Goal: Task Accomplishment & Management: Use online tool/utility

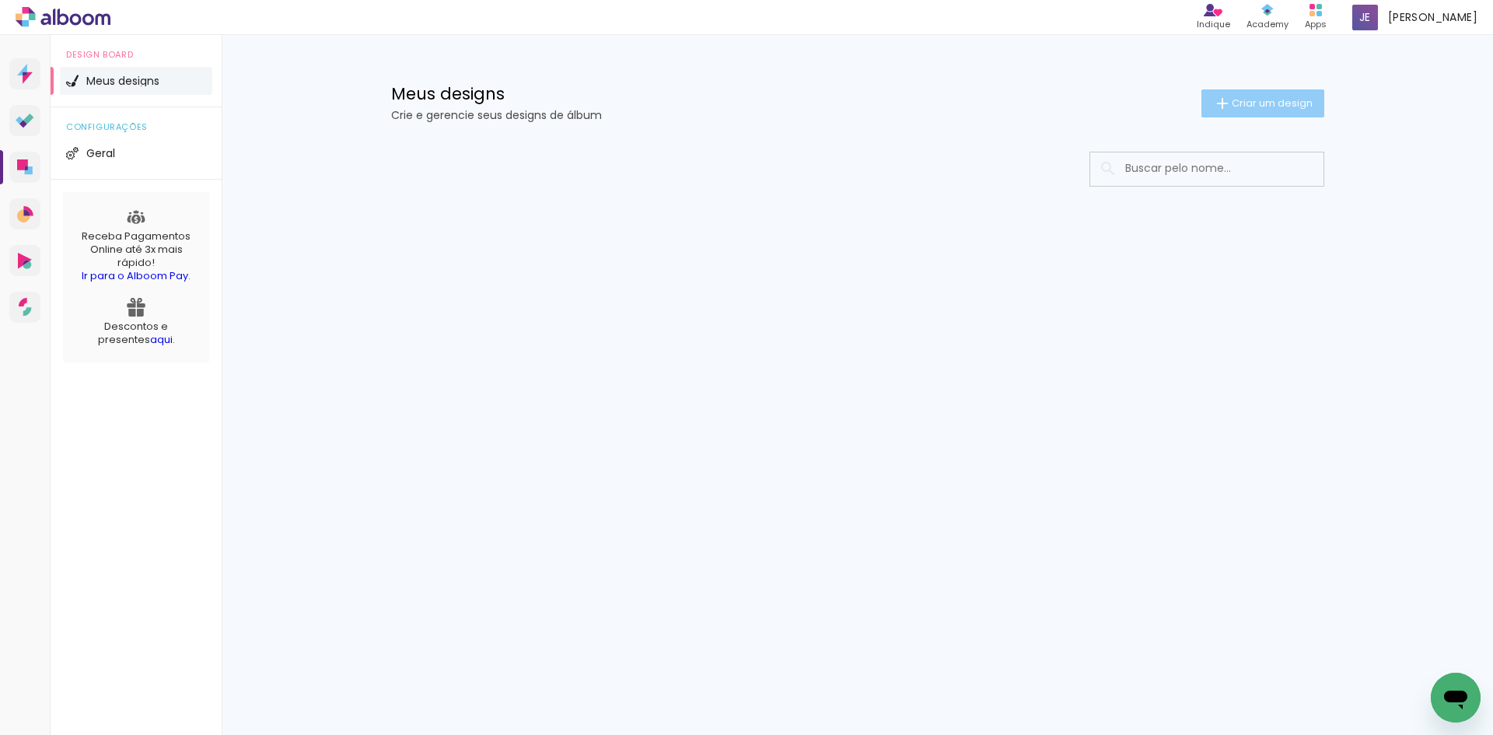
click at [1255, 110] on paper-button "Criar um design" at bounding box center [1262, 103] width 123 height 28
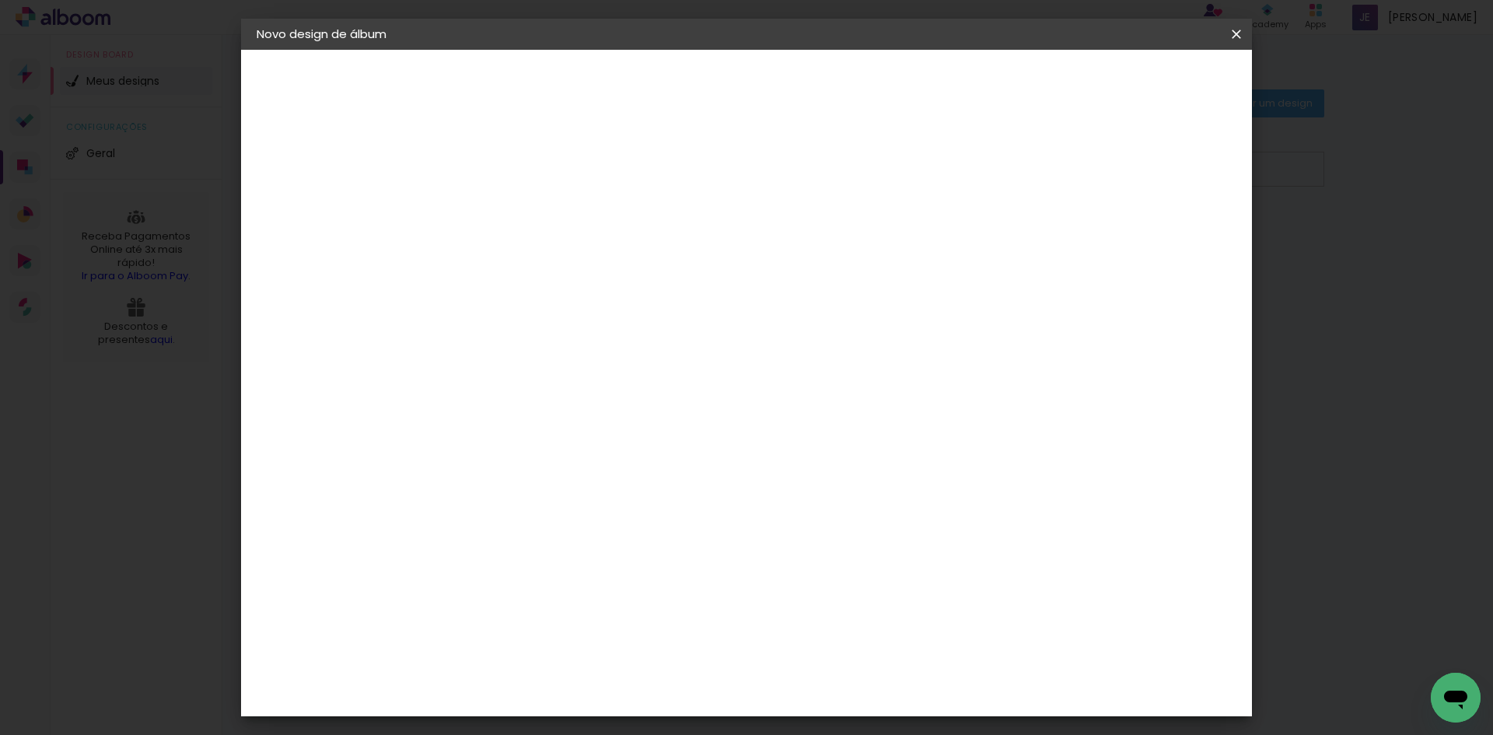
click at [511, 210] on input at bounding box center [511, 209] width 0 height 24
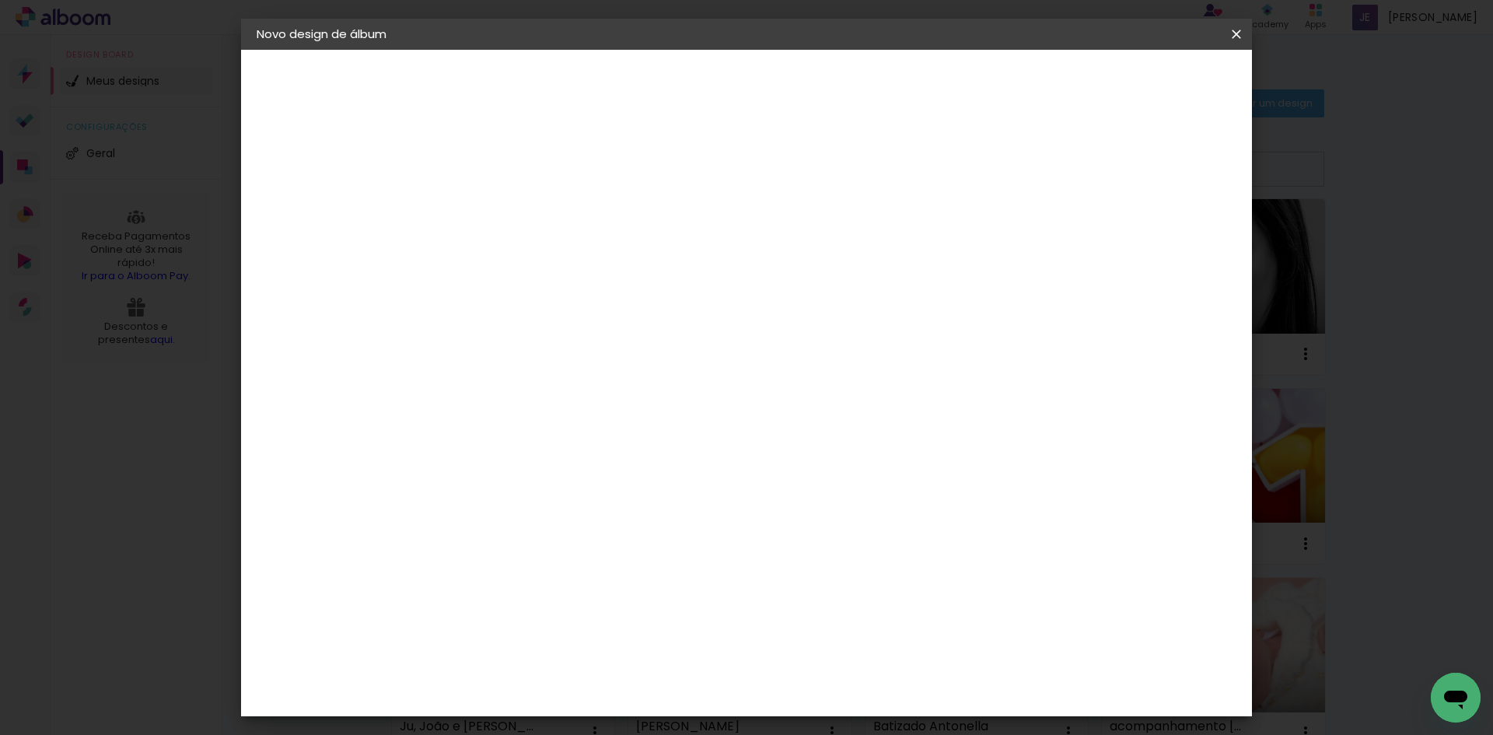
type input "acompanhamento Ravi"
type paper-input "acompanhamento Ravi"
click at [670, 71] on paper-button "Avançar" at bounding box center [632, 82] width 76 height 26
click at [634, 267] on paper-input-container at bounding box center [550, 249] width 168 height 35
type input "inter"
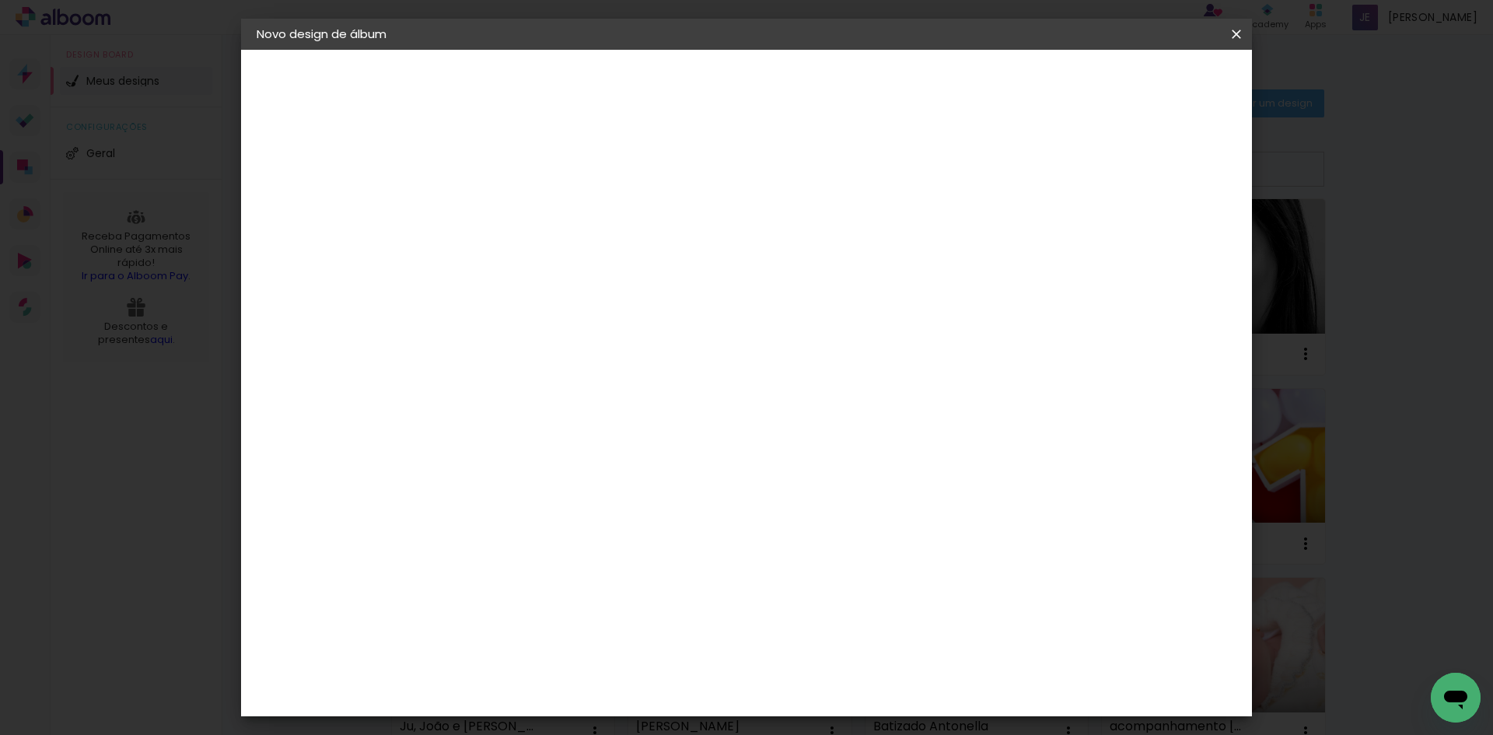
type paper-input "inter"
click at [591, 339] on paper-item "Inter Color" at bounding box center [534, 354] width 137 height 40
click at [760, 73] on paper-button "Avançar" at bounding box center [722, 82] width 76 height 26
click at [616, 325] on span "20 × 25" at bounding box center [579, 341] width 72 height 32
click at [0, 0] on slot "Avançar" at bounding box center [0, 0] width 0 height 0
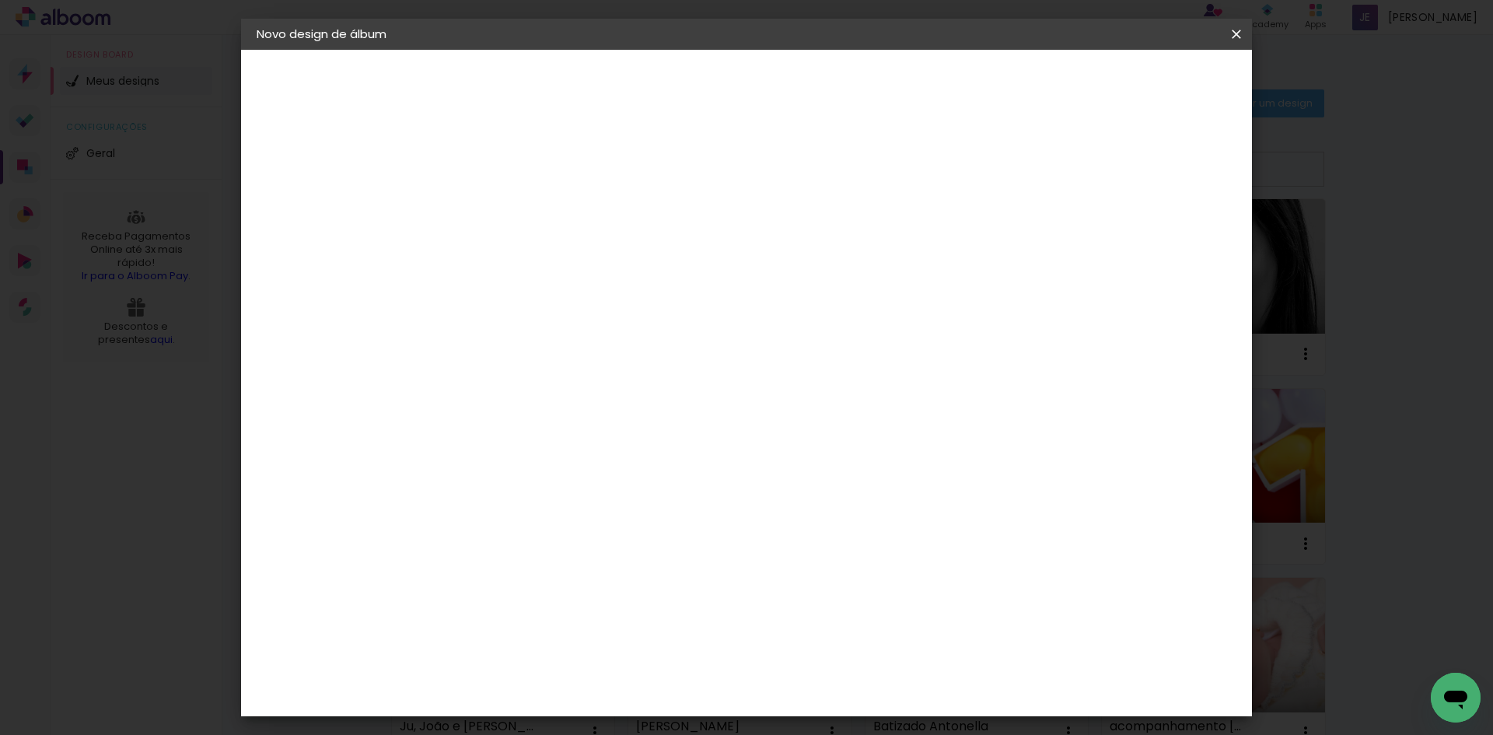
click at [1139, 88] on span "Iniciar design" at bounding box center [1103, 82] width 71 height 11
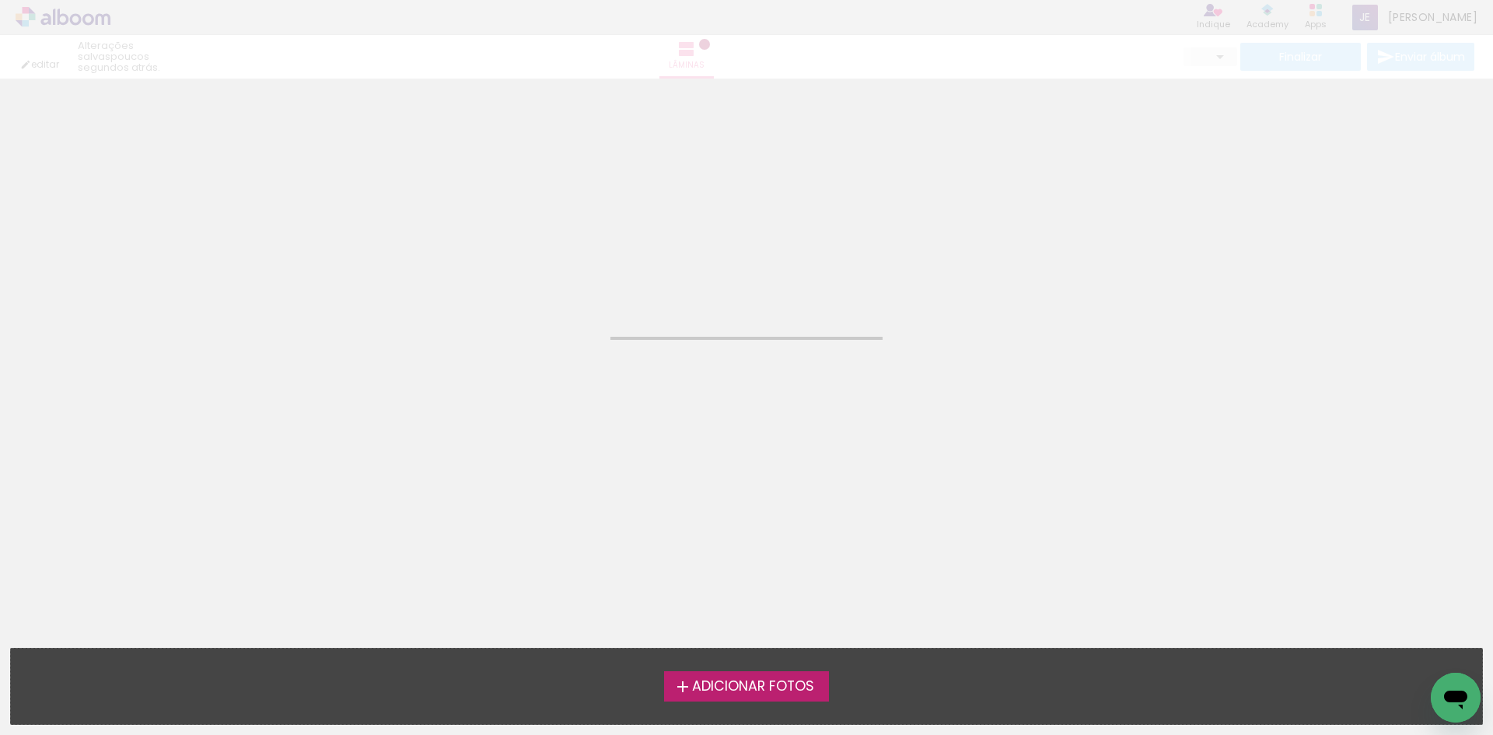
click at [714, 686] on span "Adicionar Fotos" at bounding box center [753, 686] width 122 height 14
click at [0, 0] on input "file" at bounding box center [0, 0] width 0 height 0
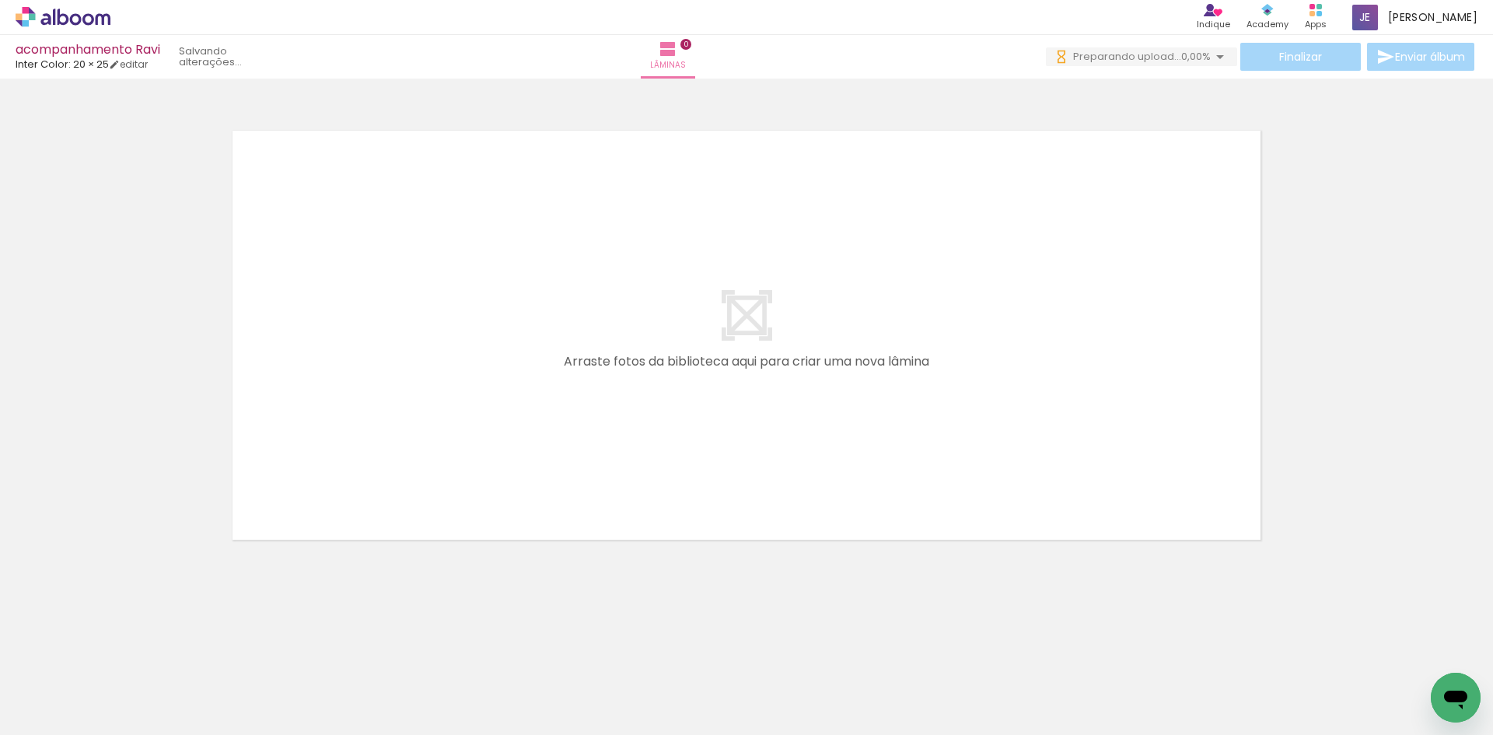
click at [51, 716] on span "Adicionar Fotos" at bounding box center [55, 713] width 47 height 17
click at [0, 0] on input "file" at bounding box center [0, 0] width 0 height 0
drag, startPoint x: 161, startPoint y: 687, endPoint x: 389, endPoint y: 329, distance: 424.6
click at [389, 329] on quentale-workspace at bounding box center [746, 367] width 1493 height 735
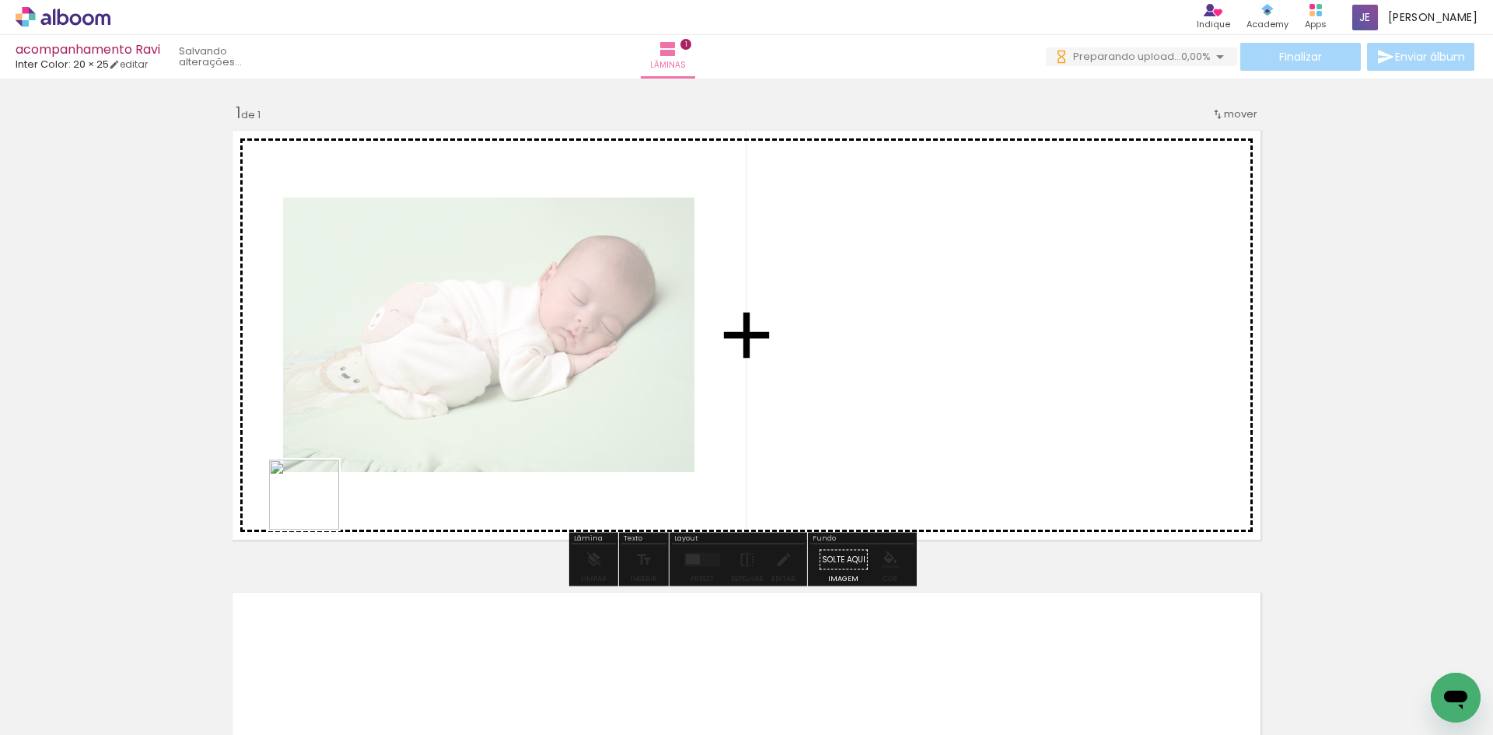
drag, startPoint x: 308, startPoint y: 519, endPoint x: 318, endPoint y: 502, distance: 19.9
click at [318, 502] on quentale-workspace at bounding box center [746, 367] width 1493 height 735
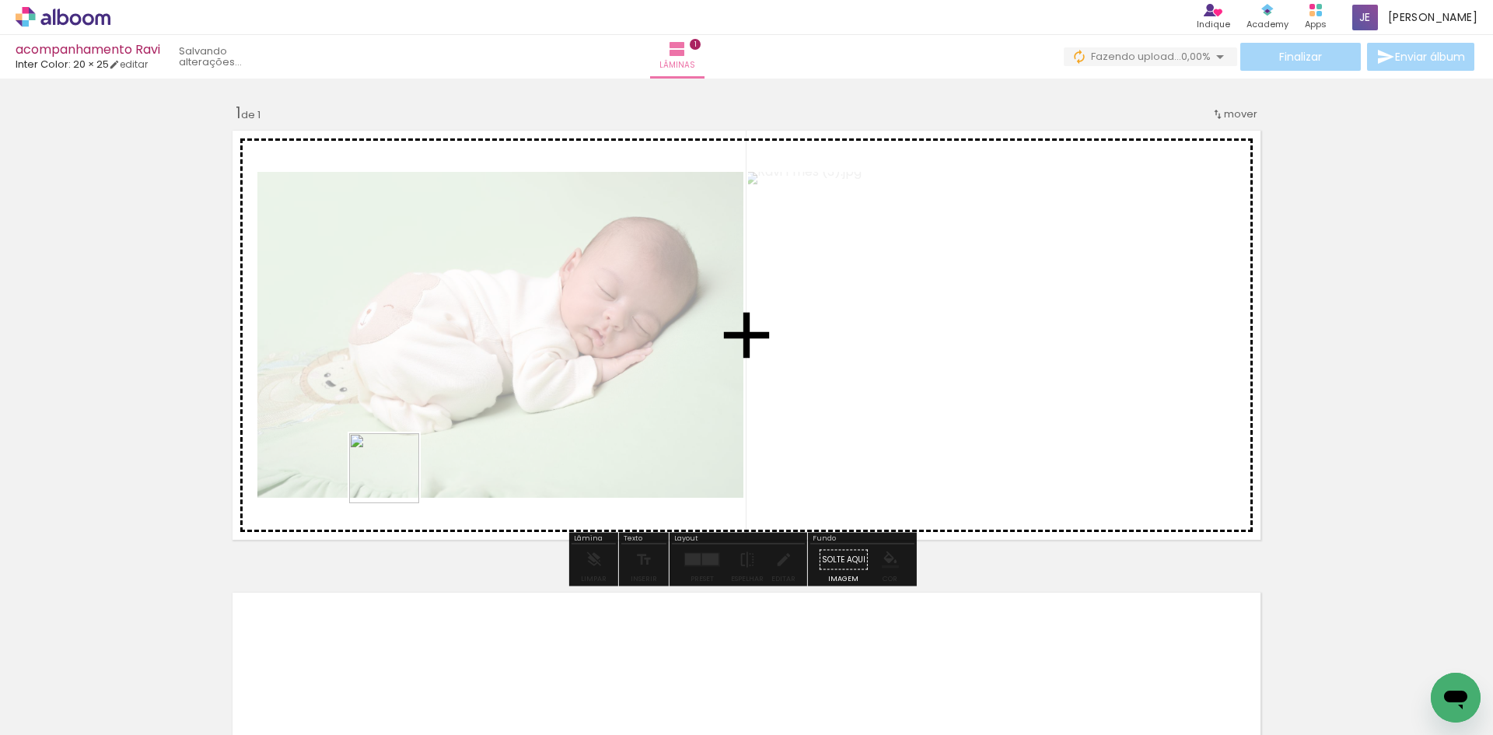
drag, startPoint x: 365, startPoint y: 628, endPoint x: 396, endPoint y: 480, distance: 151.7
click at [396, 480] on quentale-workspace at bounding box center [746, 367] width 1493 height 735
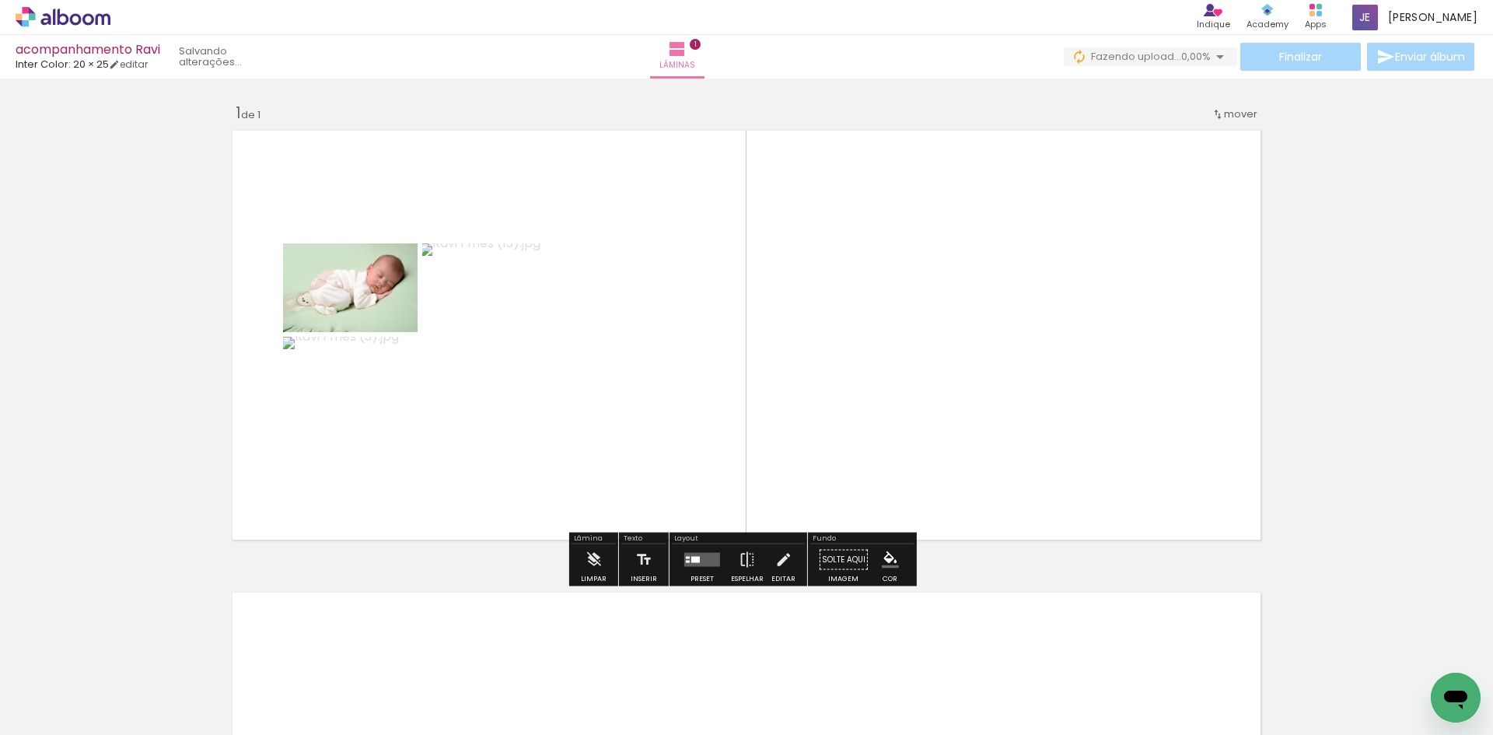
drag, startPoint x: 416, startPoint y: 668, endPoint x: 480, endPoint y: 597, distance: 95.7
click at [466, 464] on quentale-workspace at bounding box center [746, 367] width 1493 height 735
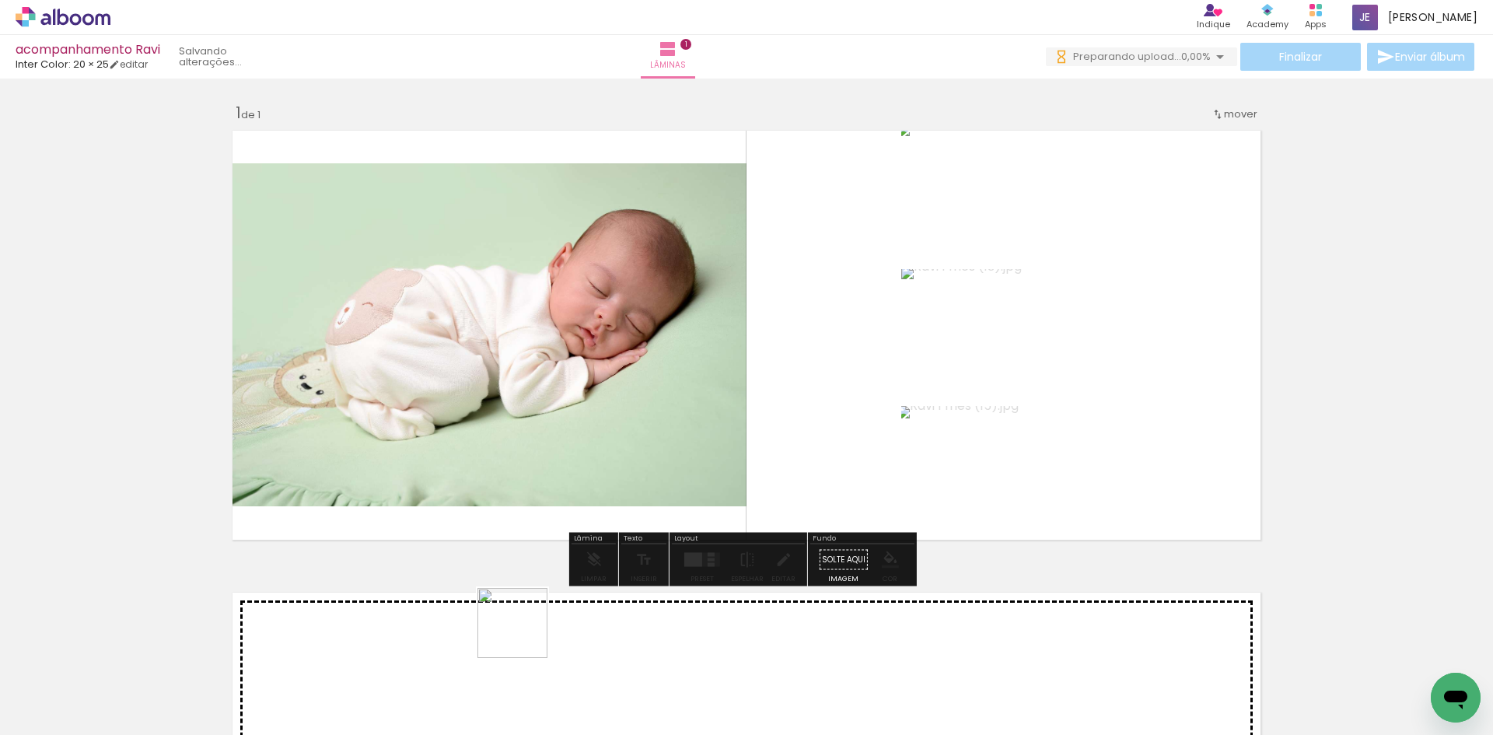
drag, startPoint x: 515, startPoint y: 676, endPoint x: 571, endPoint y: 651, distance: 60.2
click at [551, 481] on quentale-workspace at bounding box center [746, 367] width 1493 height 735
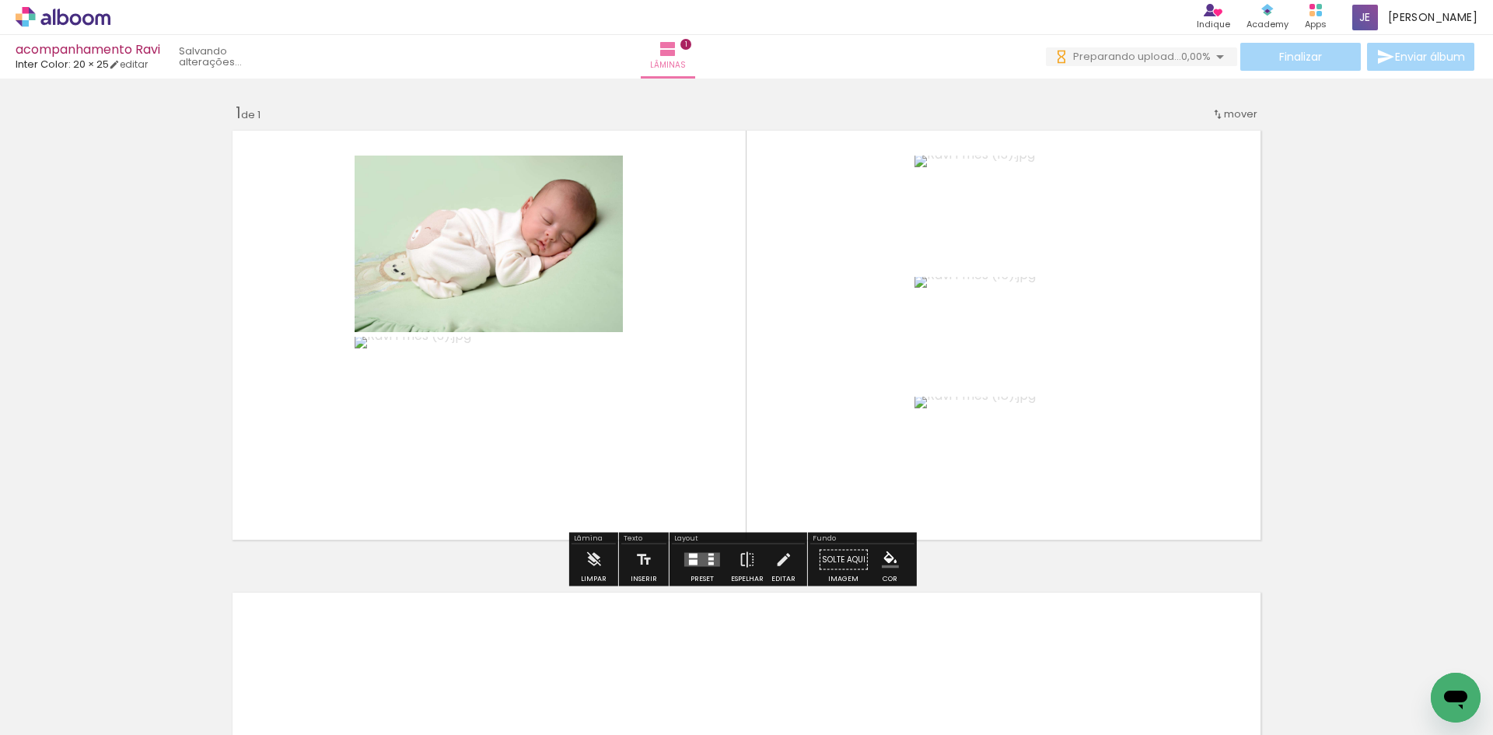
drag, startPoint x: 590, startPoint y: 706, endPoint x: 638, endPoint y: 471, distance: 239.7
click at [638, 471] on quentale-workspace at bounding box center [746, 367] width 1493 height 735
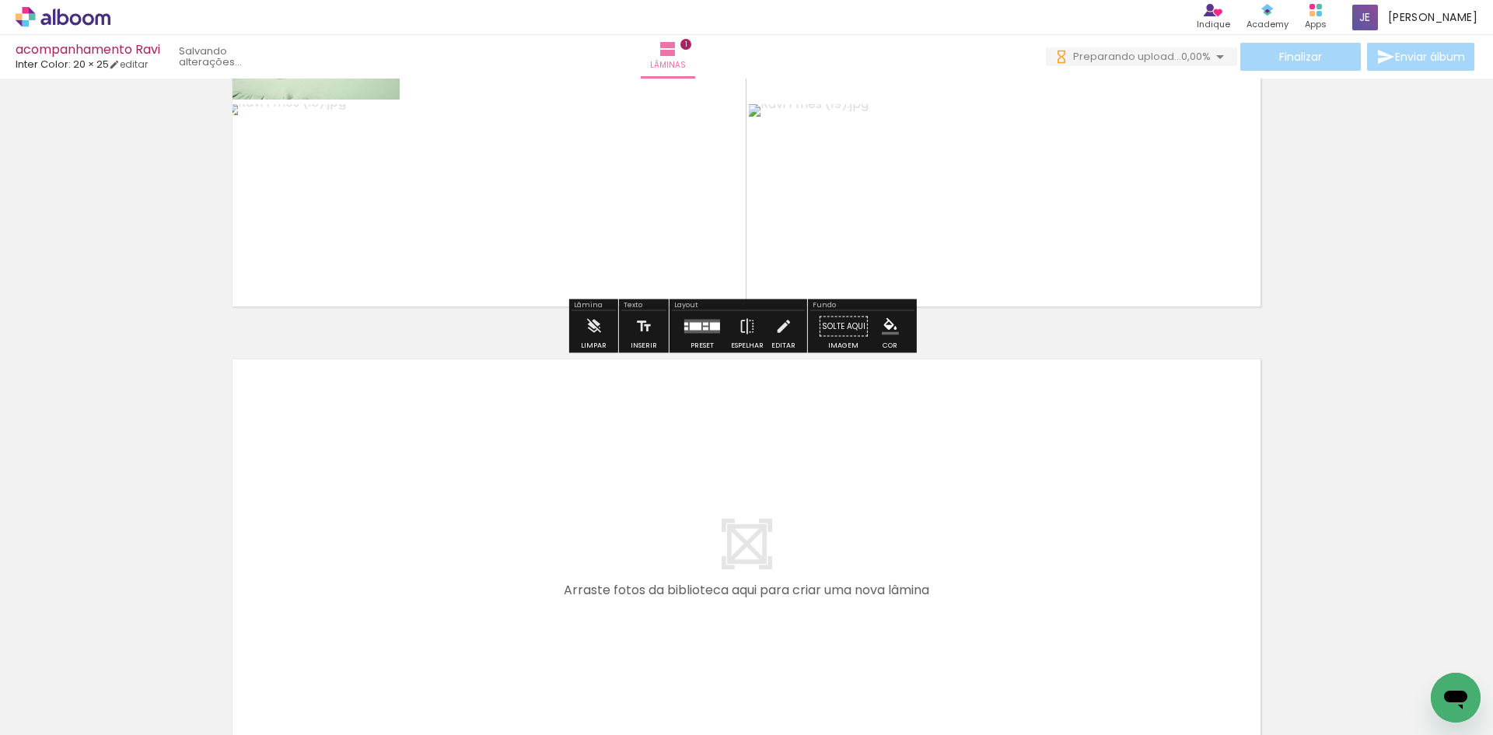
click at [711, 570] on quentale-workspace at bounding box center [746, 367] width 1493 height 735
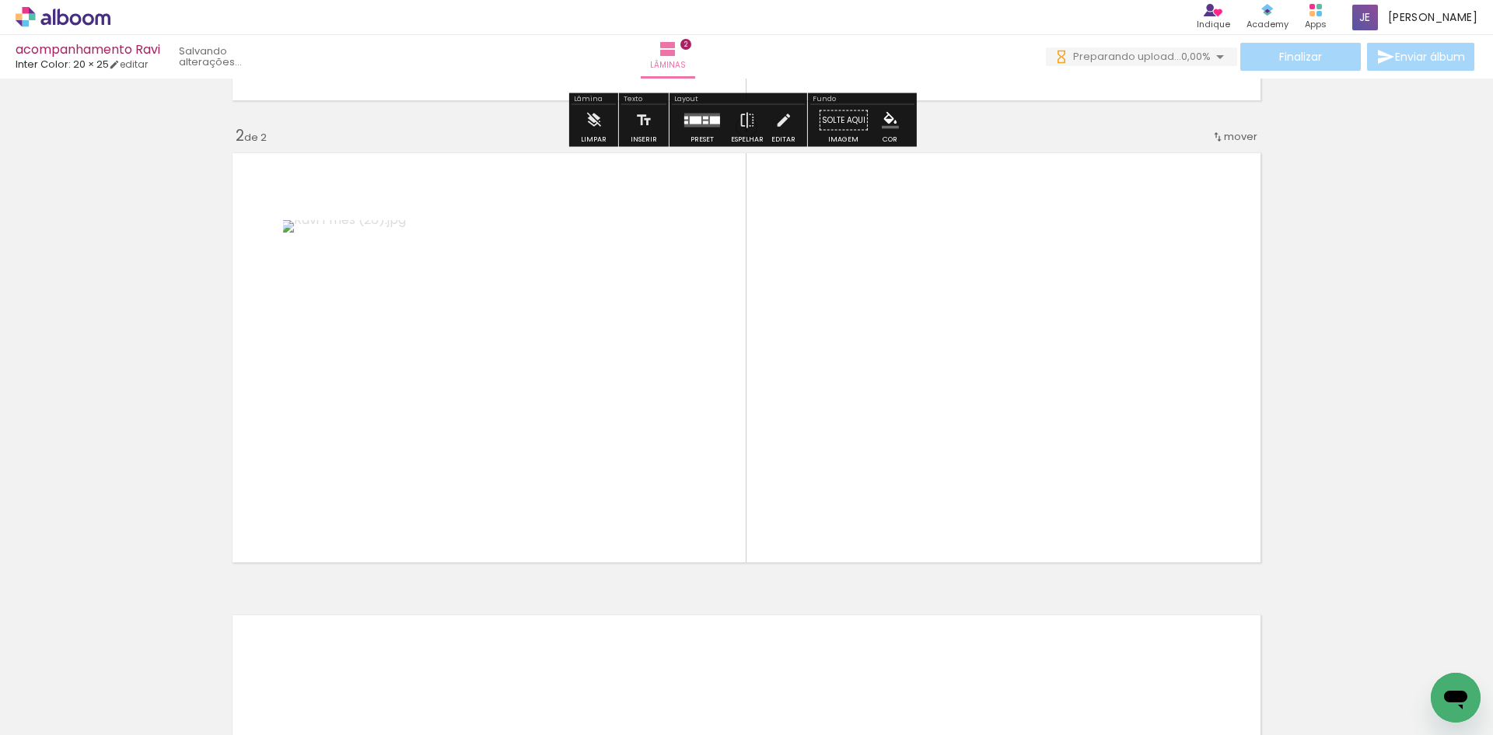
drag, startPoint x: 787, startPoint y: 676, endPoint x: 771, endPoint y: 544, distance: 133.2
click at [771, 544] on quentale-workspace at bounding box center [746, 367] width 1493 height 735
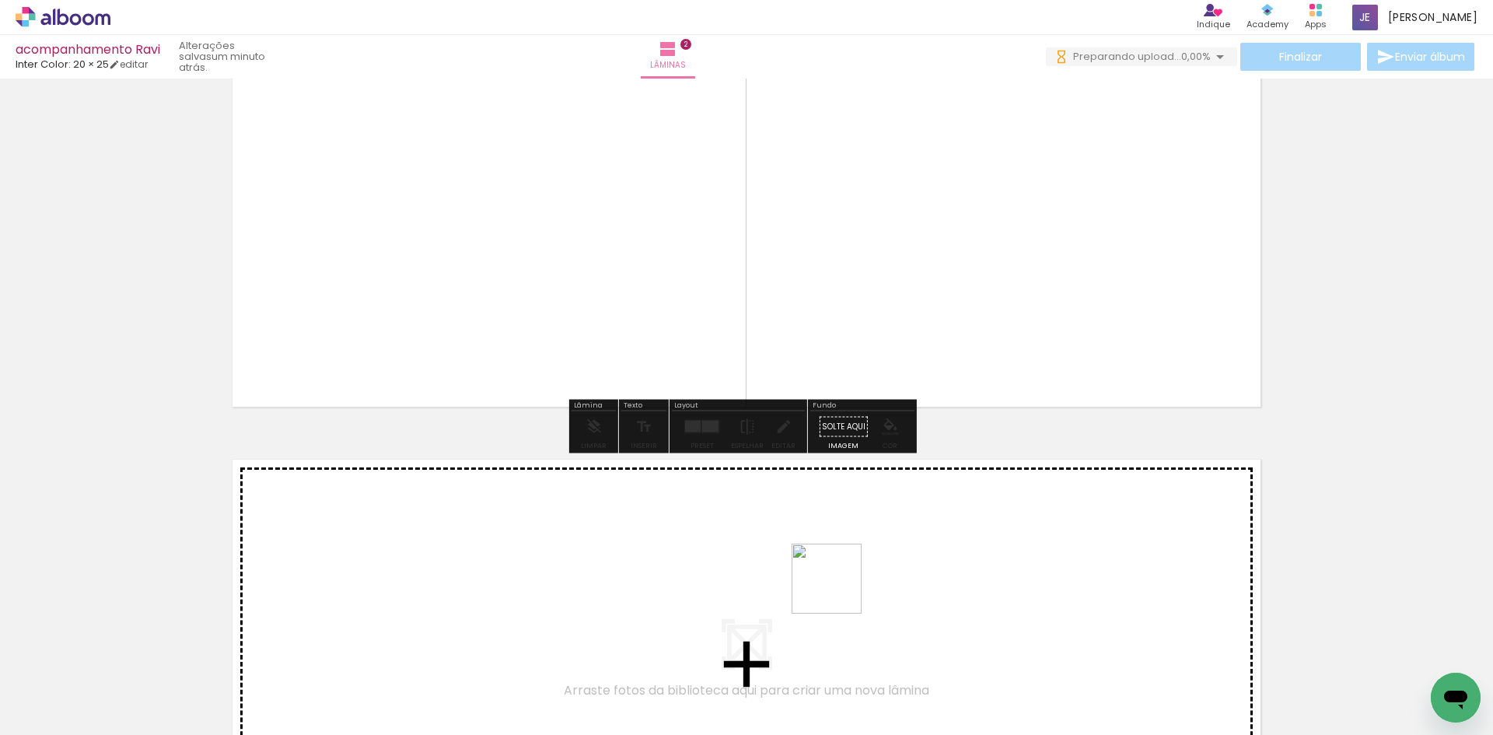
drag, startPoint x: 838, startPoint y: 604, endPoint x: 941, endPoint y: 659, distance: 116.5
click at [838, 581] on quentale-workspace at bounding box center [746, 367] width 1493 height 735
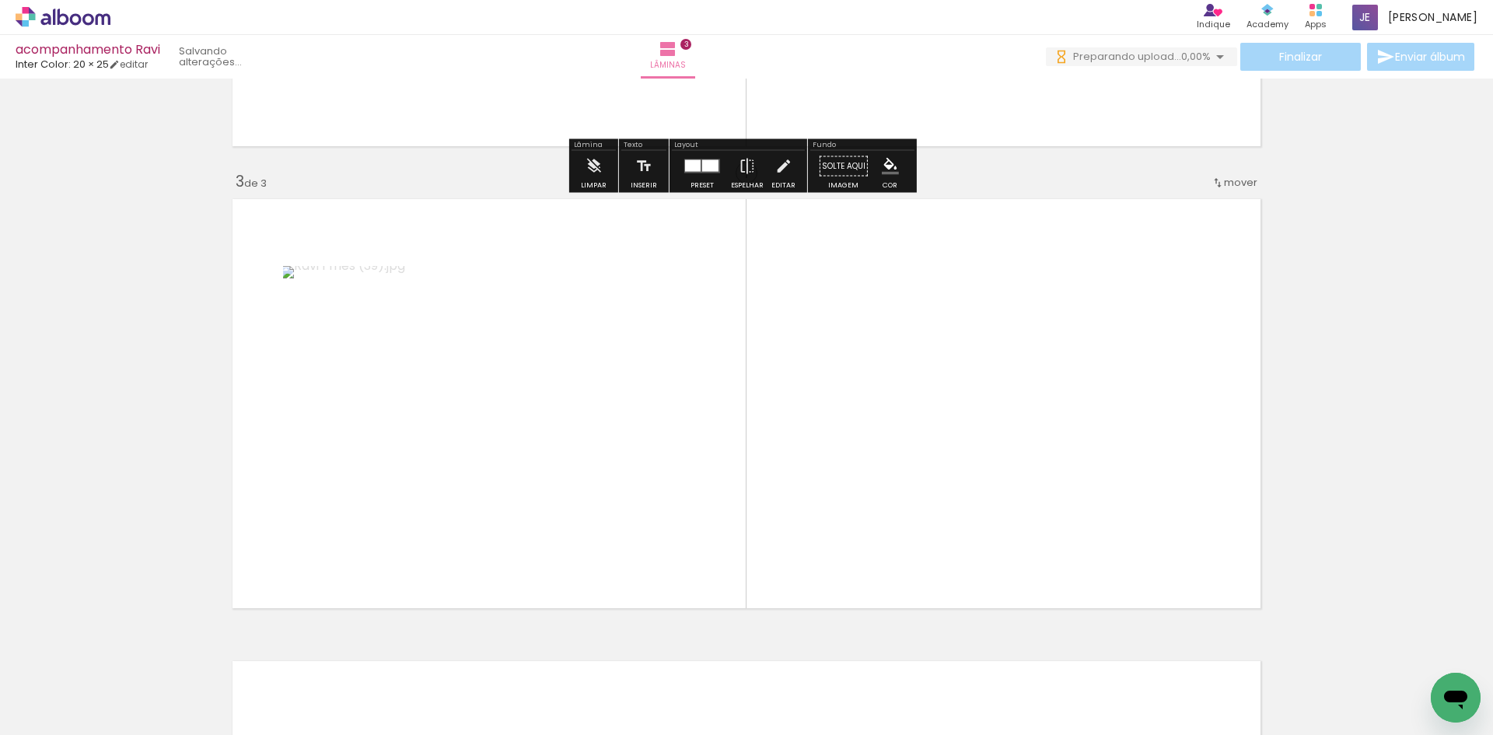
scroll to position [901, 0]
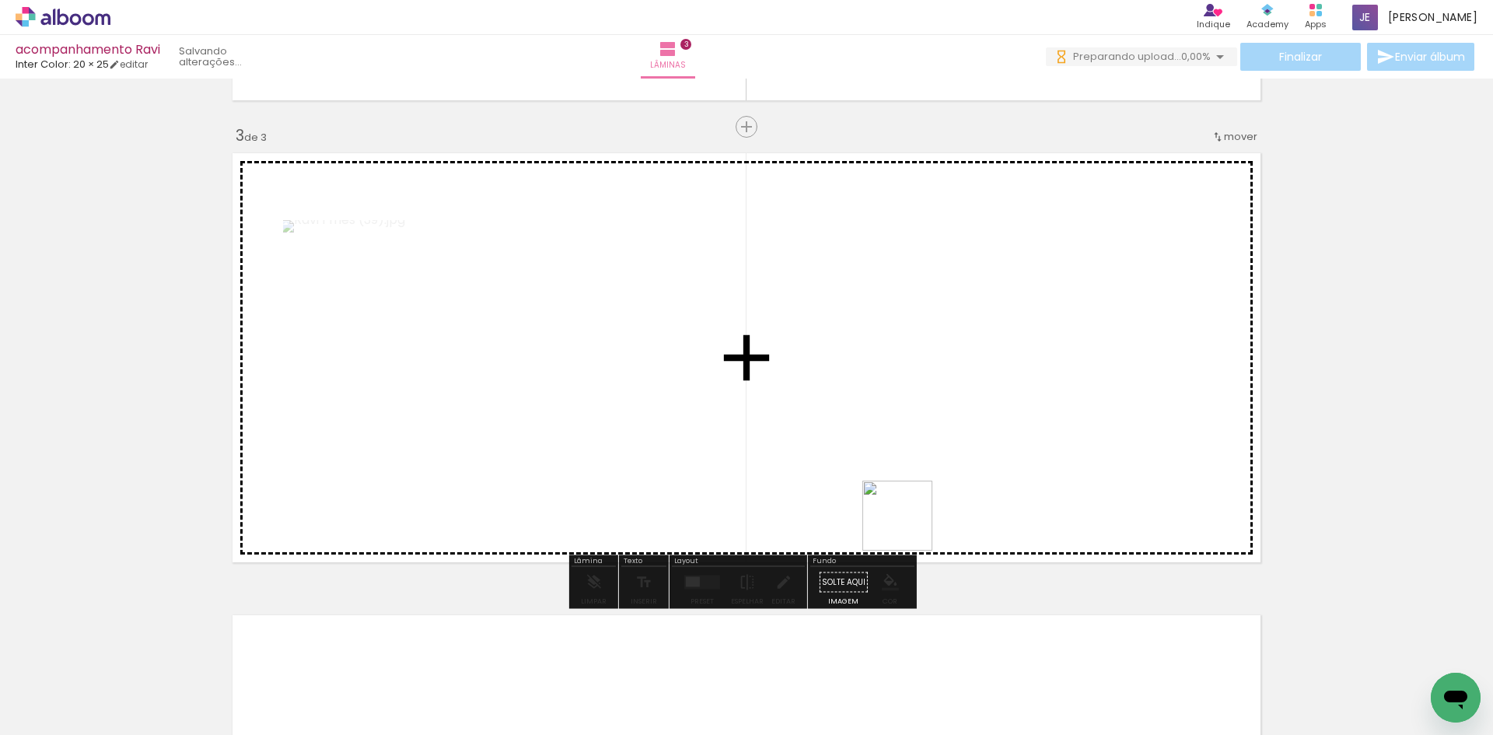
drag, startPoint x: 932, startPoint y: 638, endPoint x: 999, endPoint y: 672, distance: 74.7
click at [909, 524] on quentale-workspace at bounding box center [746, 367] width 1493 height 735
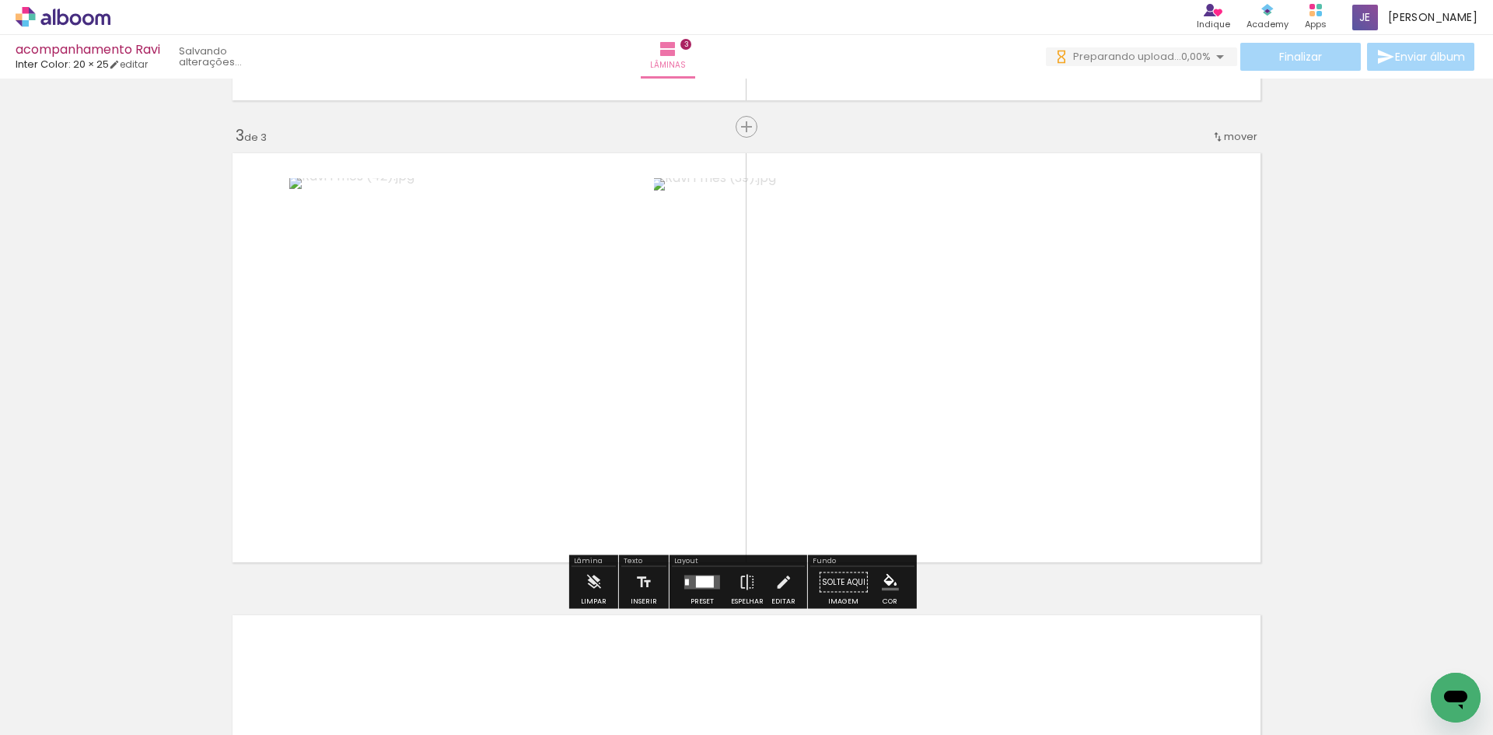
scroll to position [0, 0]
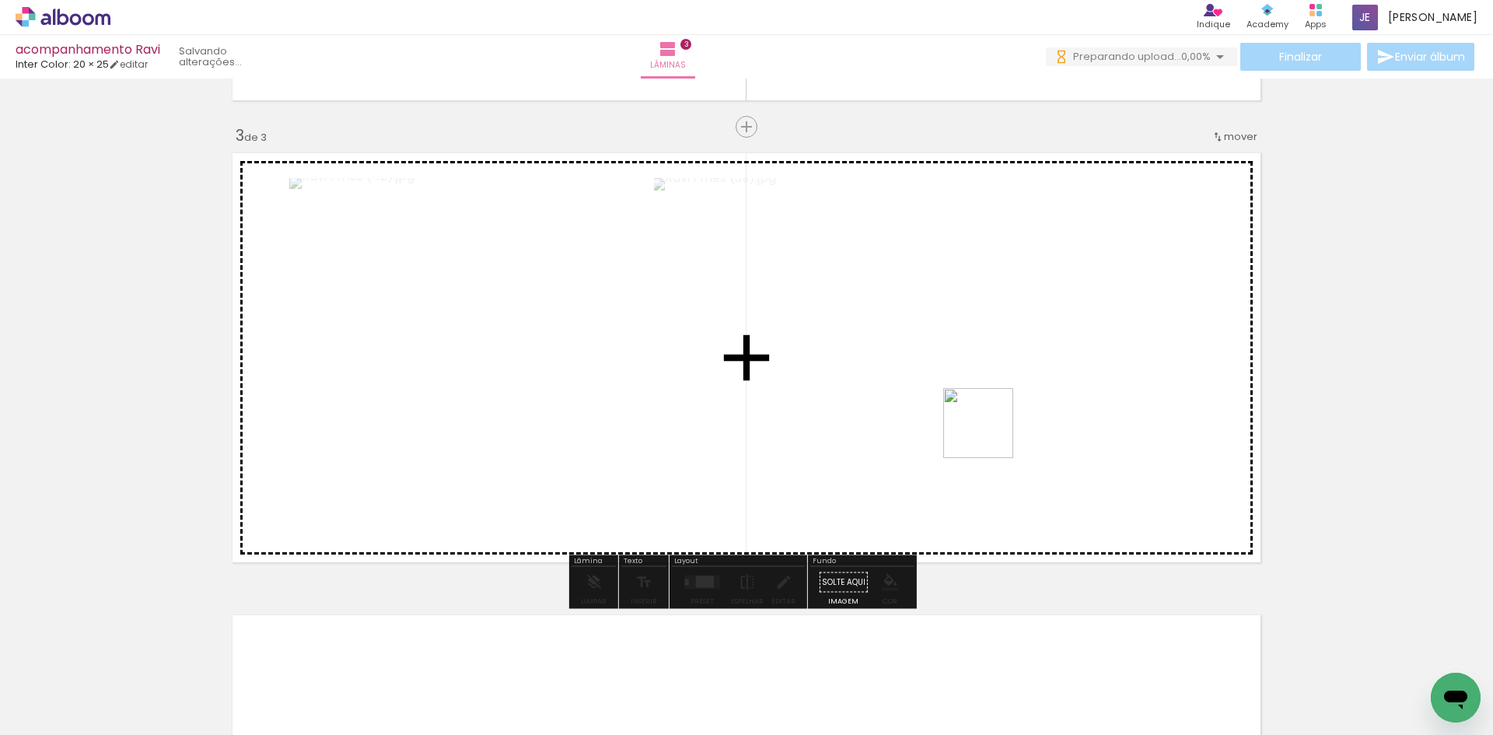
drag, startPoint x: 1014, startPoint y: 522, endPoint x: 1023, endPoint y: 516, distance: 10.8
click at [990, 434] on quentale-workspace at bounding box center [746, 367] width 1493 height 735
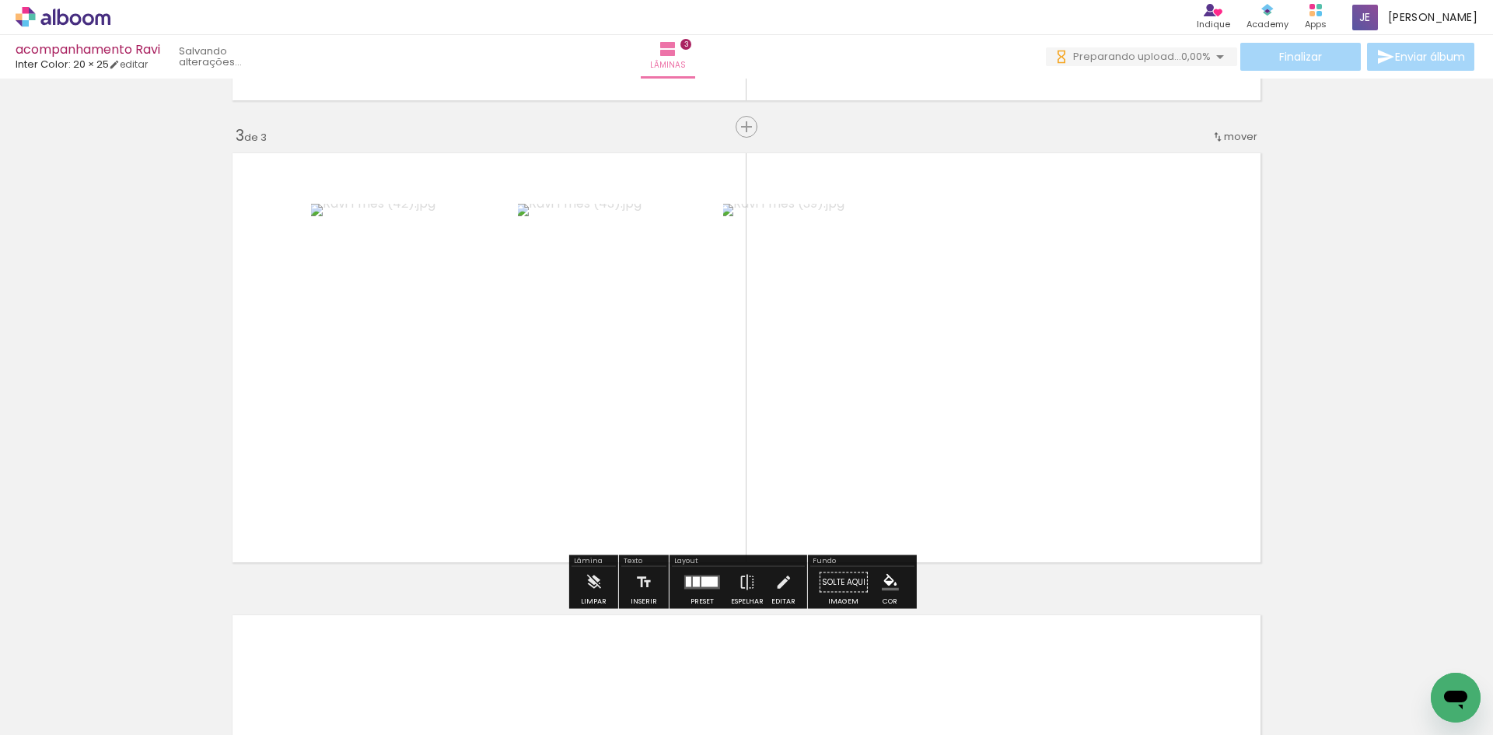
drag, startPoint x: 1112, startPoint y: 682, endPoint x: 1140, endPoint y: 625, distance: 63.3
click at [1063, 500] on quentale-workspace at bounding box center [746, 367] width 1493 height 735
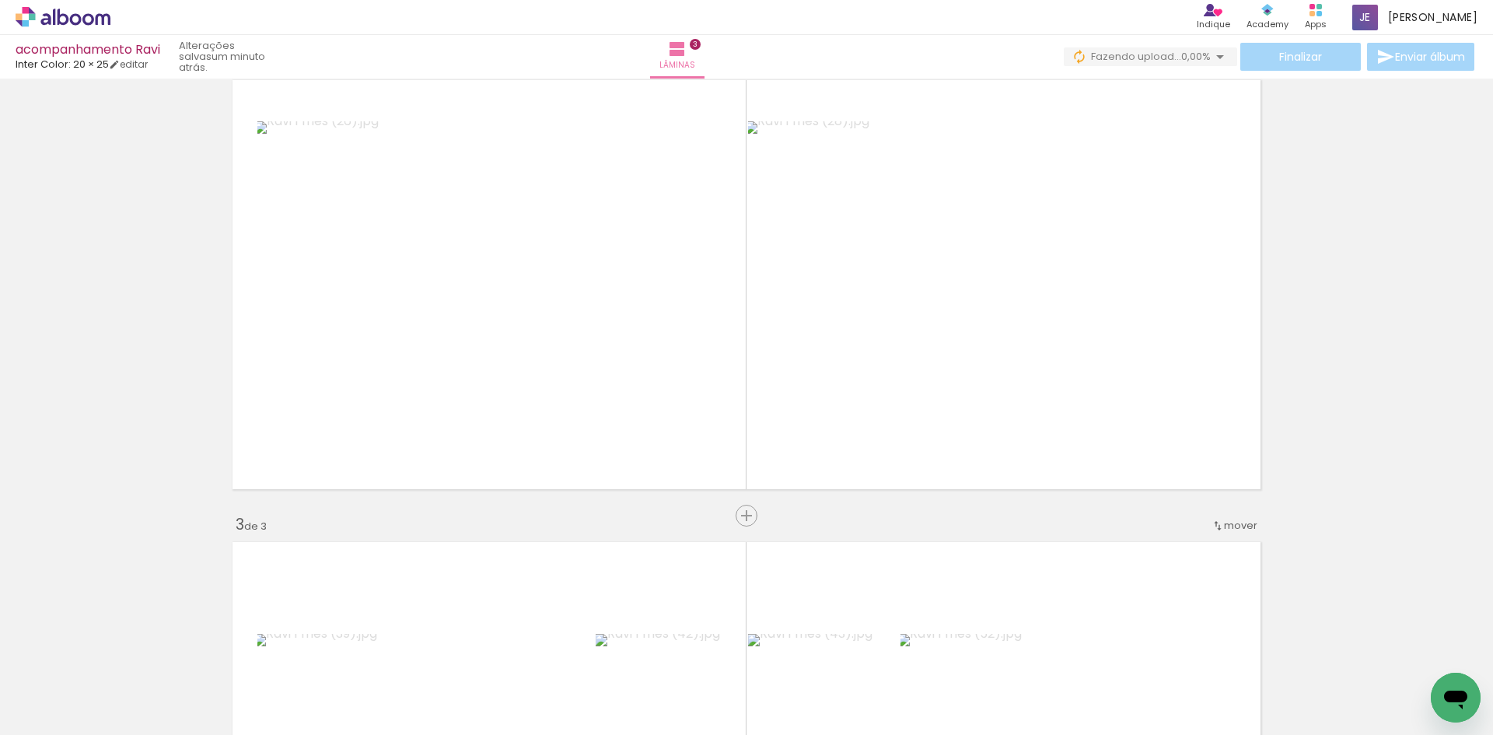
drag, startPoint x: 1201, startPoint y: 672, endPoint x: 1133, endPoint y: 484, distance: 200.9
click at [1109, 461] on quentale-workspace at bounding box center [746, 367] width 1493 height 735
drag, startPoint x: 1290, startPoint y: 686, endPoint x: 1088, endPoint y: 403, distance: 347.1
click at [1088, 403] on quentale-workspace at bounding box center [746, 367] width 1493 height 735
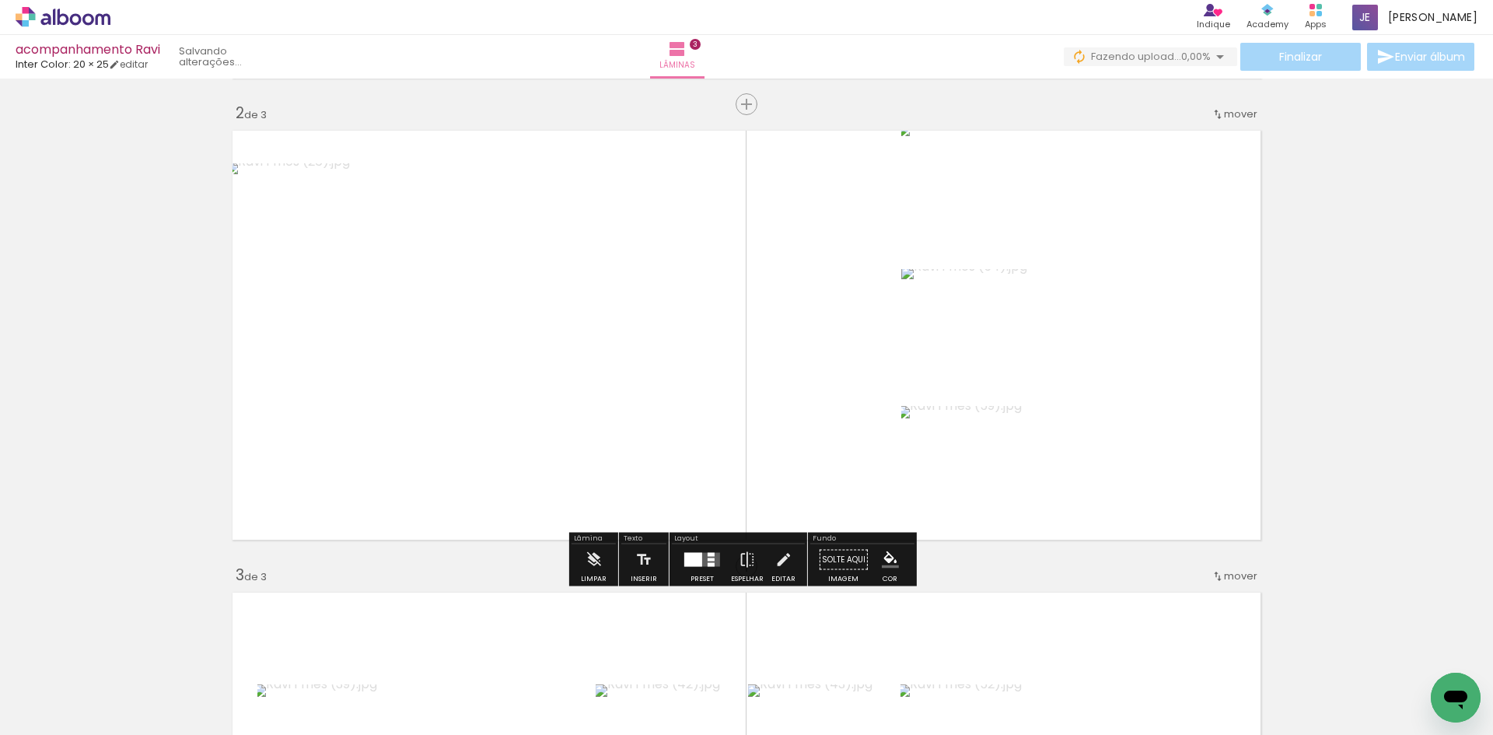
scroll to position [435, 0]
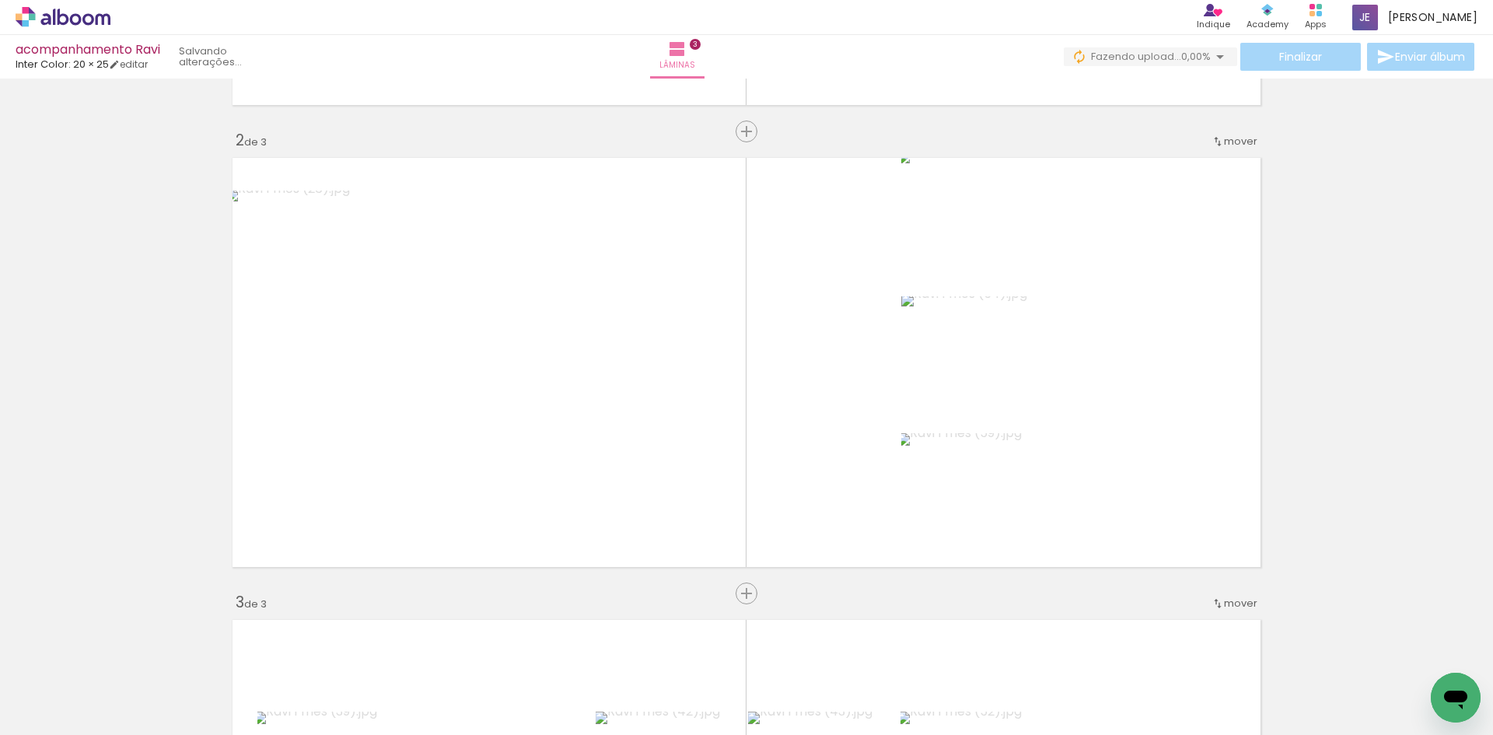
click at [41, 685] on input "Todas as fotos" at bounding box center [43, 687] width 59 height 13
click at [0, 0] on slot "Não utilizadas" at bounding box center [0, 0] width 0 height 0
type input "Não utilizadas"
drag, startPoint x: 170, startPoint y: 677, endPoint x: 264, endPoint y: 603, distance: 119.0
click at [344, 464] on quentale-workspace at bounding box center [746, 367] width 1493 height 735
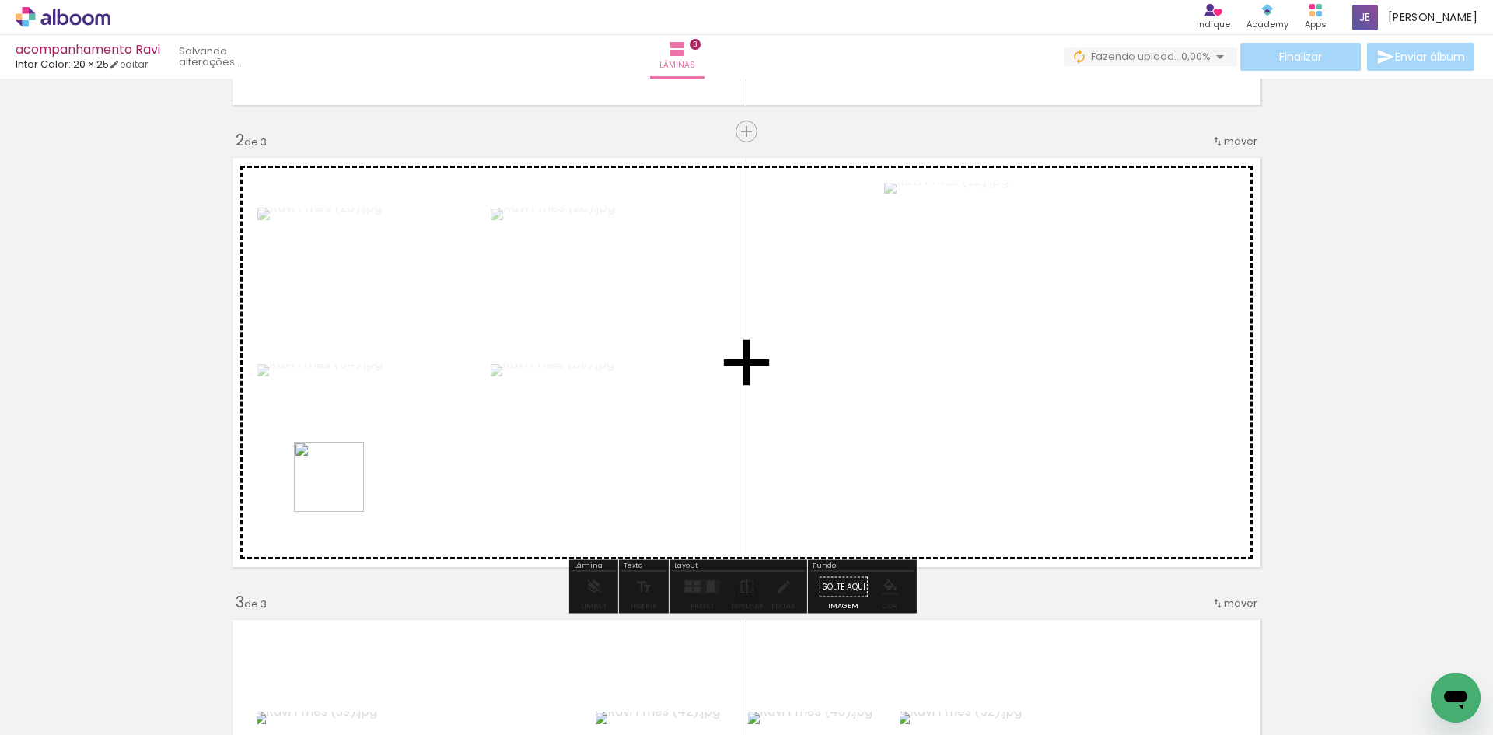
drag, startPoint x: 173, startPoint y: 669, endPoint x: 359, endPoint y: 456, distance: 283.1
click at [351, 476] on quentale-workspace at bounding box center [746, 367] width 1493 height 735
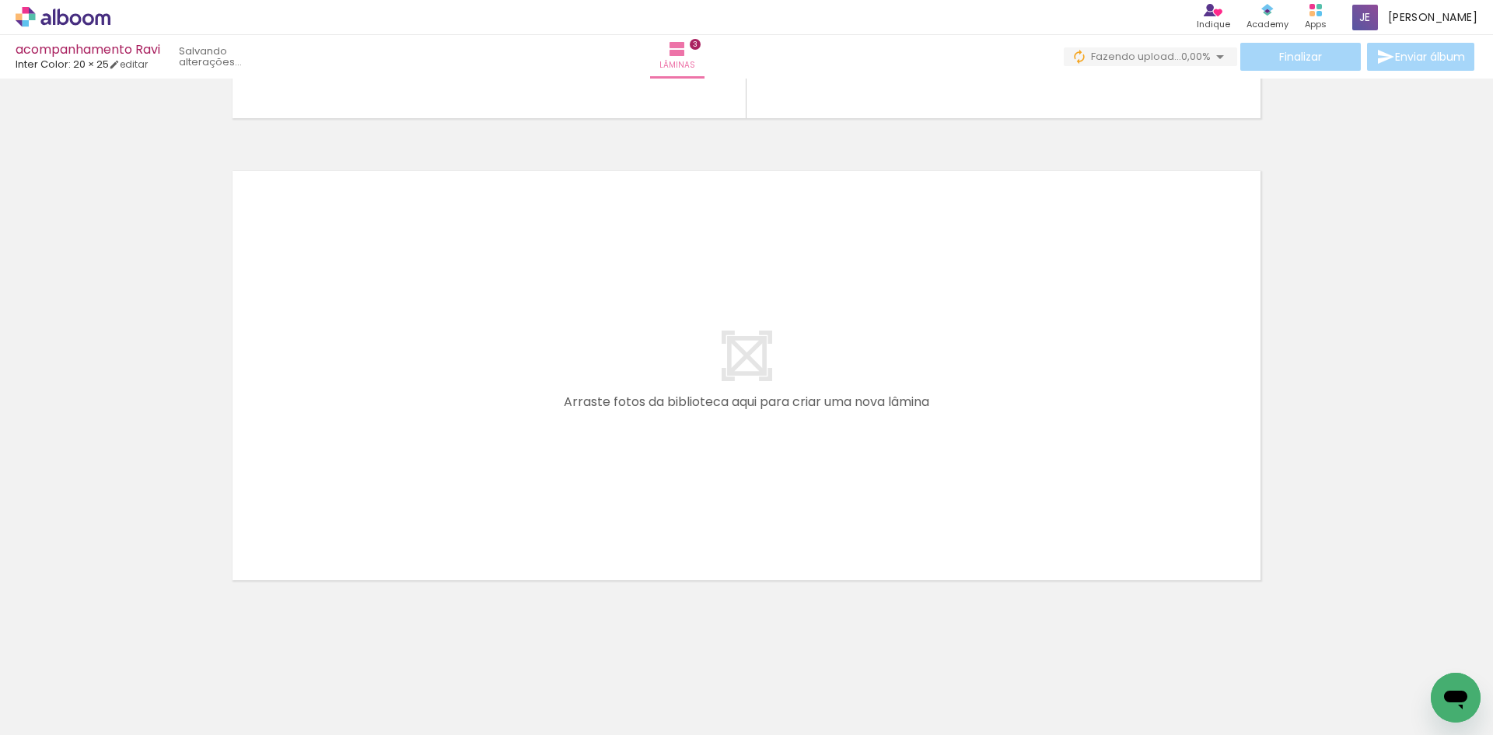
scroll to position [1349, 0]
click at [68, 717] on span "Adicionar Fotos" at bounding box center [55, 725] width 47 height 17
click at [0, 0] on input "file" at bounding box center [0, 0] width 0 height 0
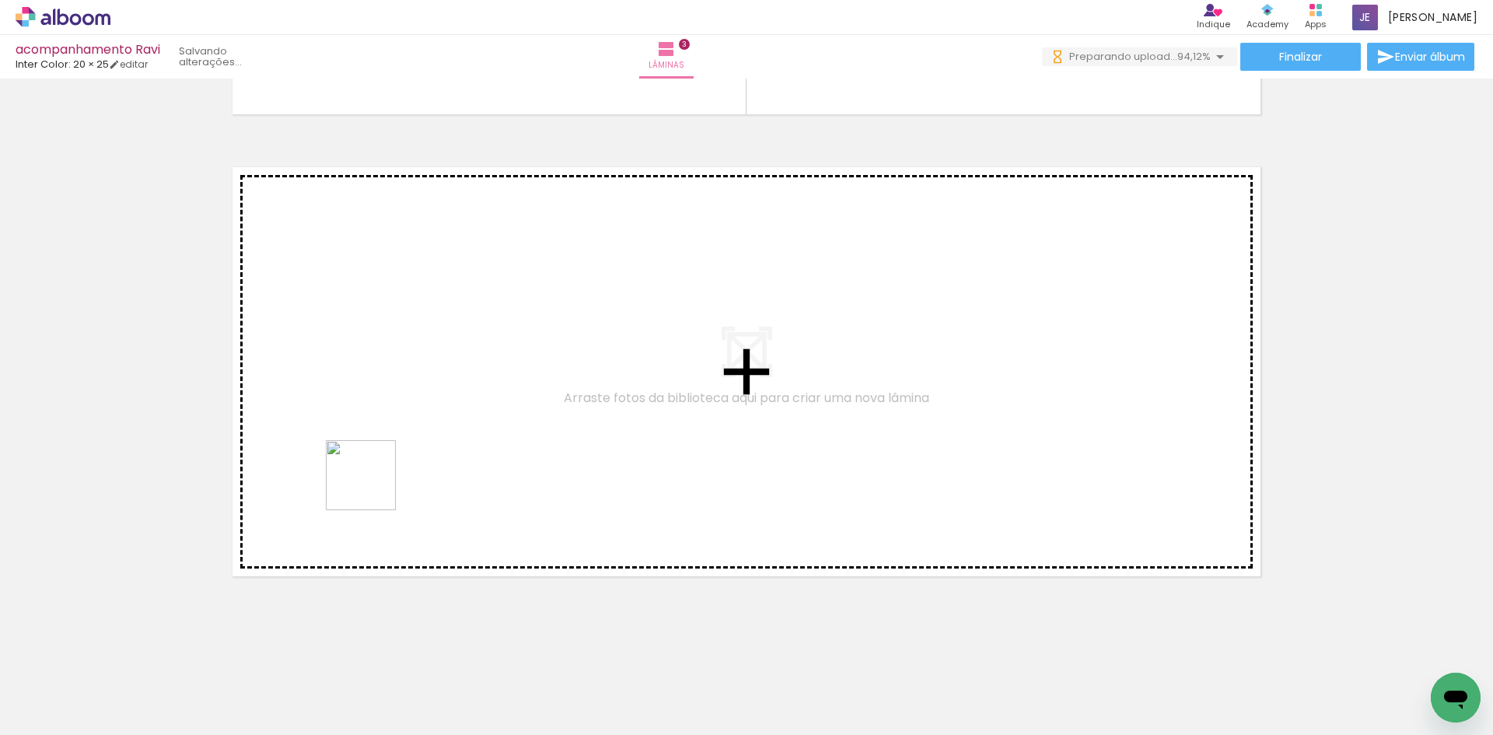
click at [372, 487] on quentale-workspace at bounding box center [746, 367] width 1493 height 735
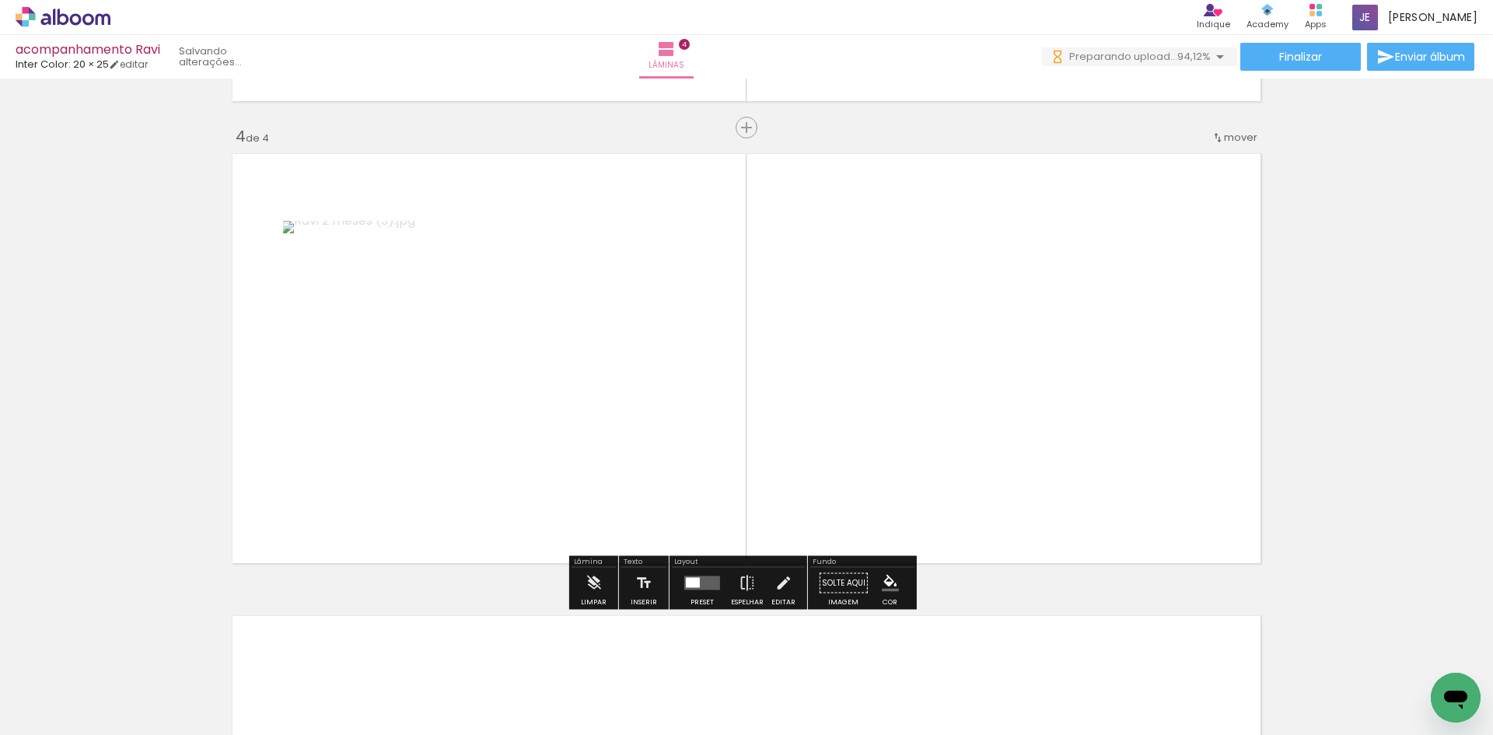
scroll to position [1363, 0]
drag, startPoint x: 285, startPoint y: 573, endPoint x: 228, endPoint y: 634, distance: 83.0
click at [379, 491] on quentale-workspace at bounding box center [746, 367] width 1493 height 735
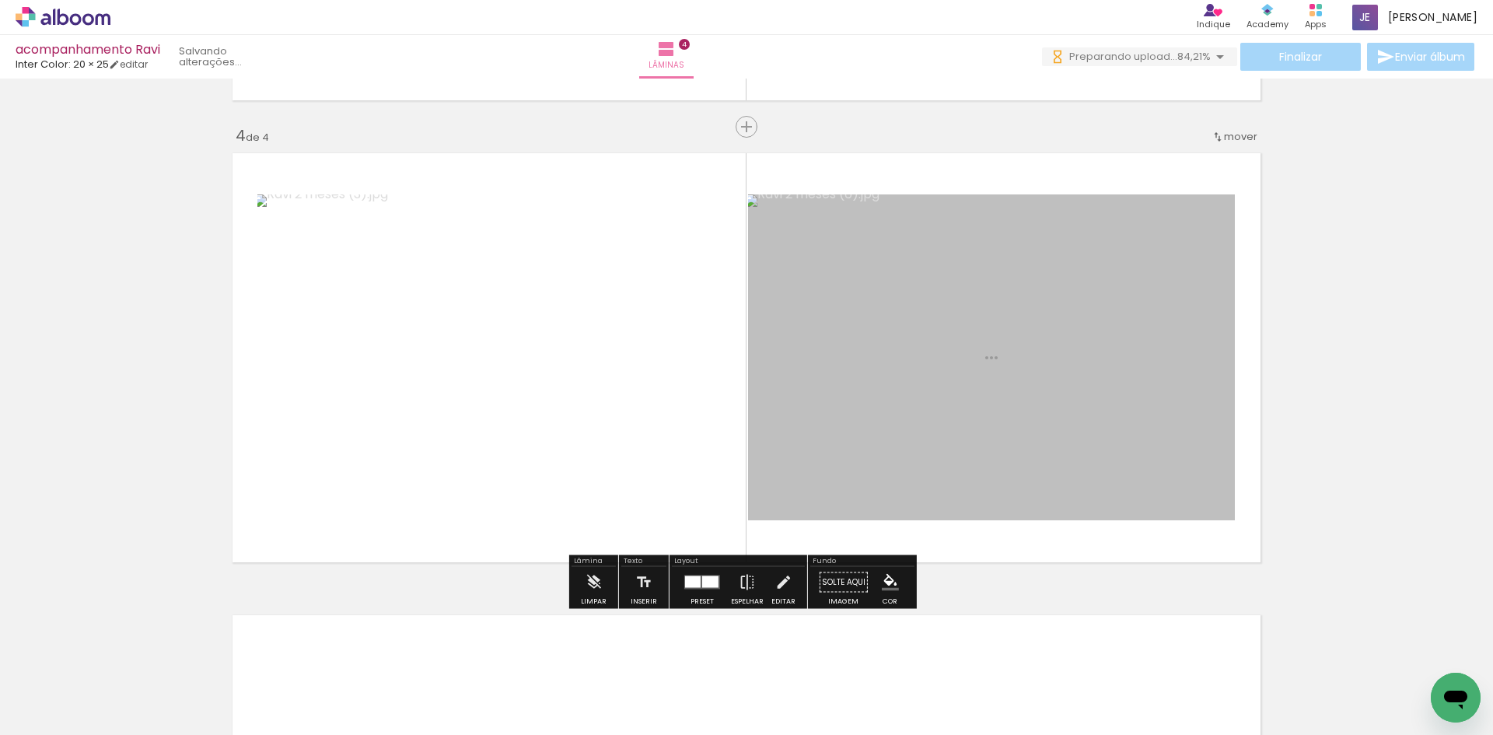
scroll to position [0, 0]
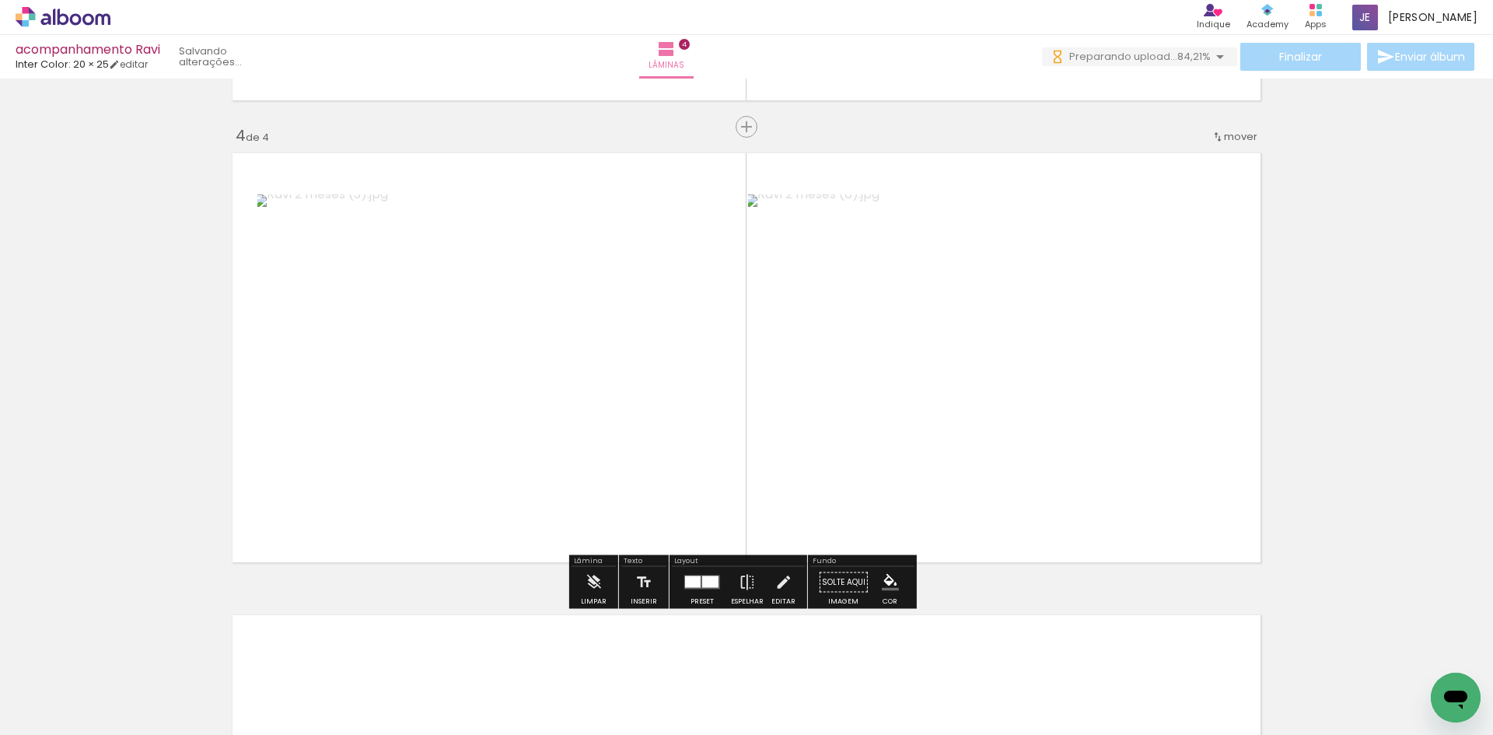
drag, startPoint x: 204, startPoint y: 630, endPoint x: 310, endPoint y: 498, distance: 169.2
click at [379, 442] on quentale-workspace at bounding box center [746, 367] width 1493 height 735
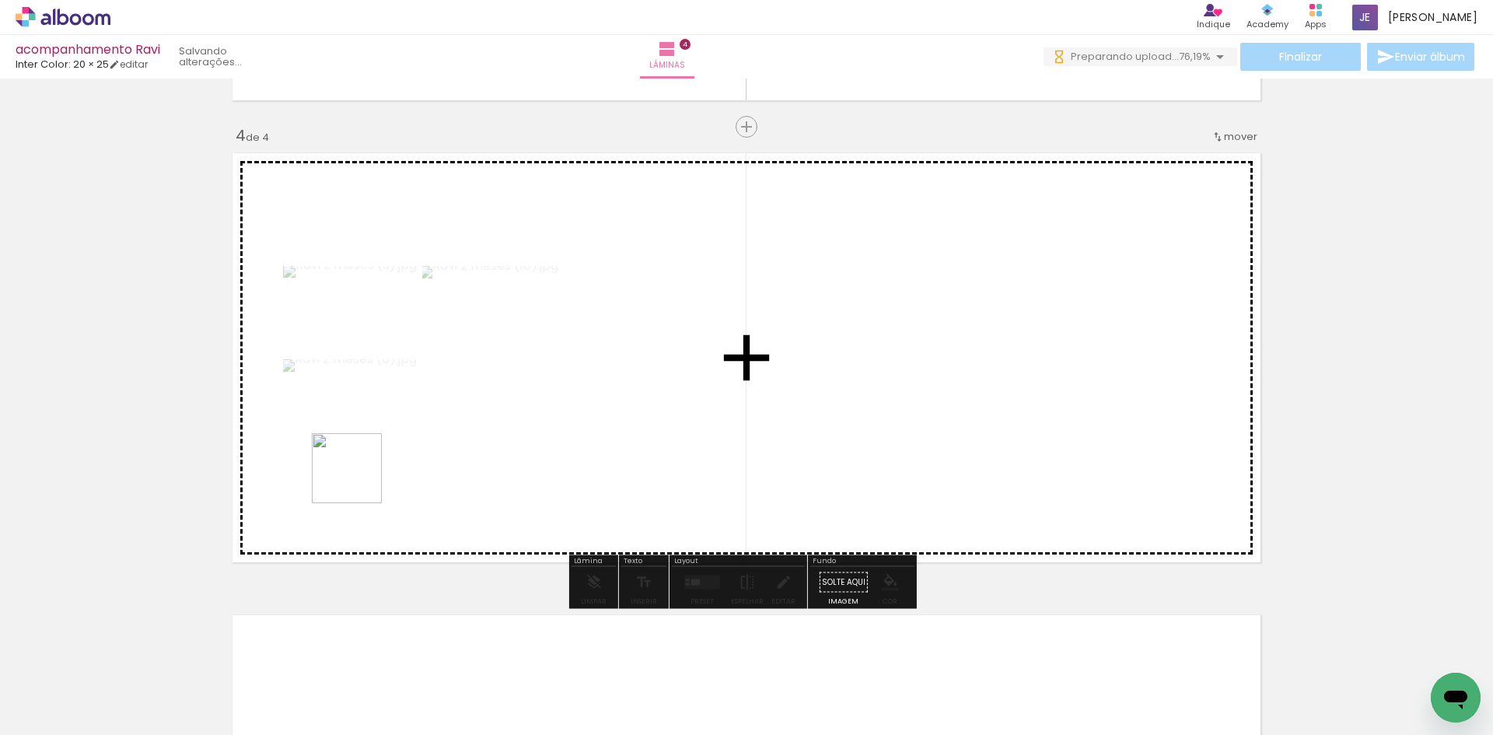
drag, startPoint x: 323, startPoint y: 513, endPoint x: 308, endPoint y: 530, distance: 22.6
click at [406, 430] on quentale-workspace at bounding box center [746, 367] width 1493 height 735
drag, startPoint x: 238, startPoint y: 616, endPoint x: 372, endPoint y: 490, distance: 183.7
click at [369, 493] on quentale-workspace at bounding box center [746, 367] width 1493 height 735
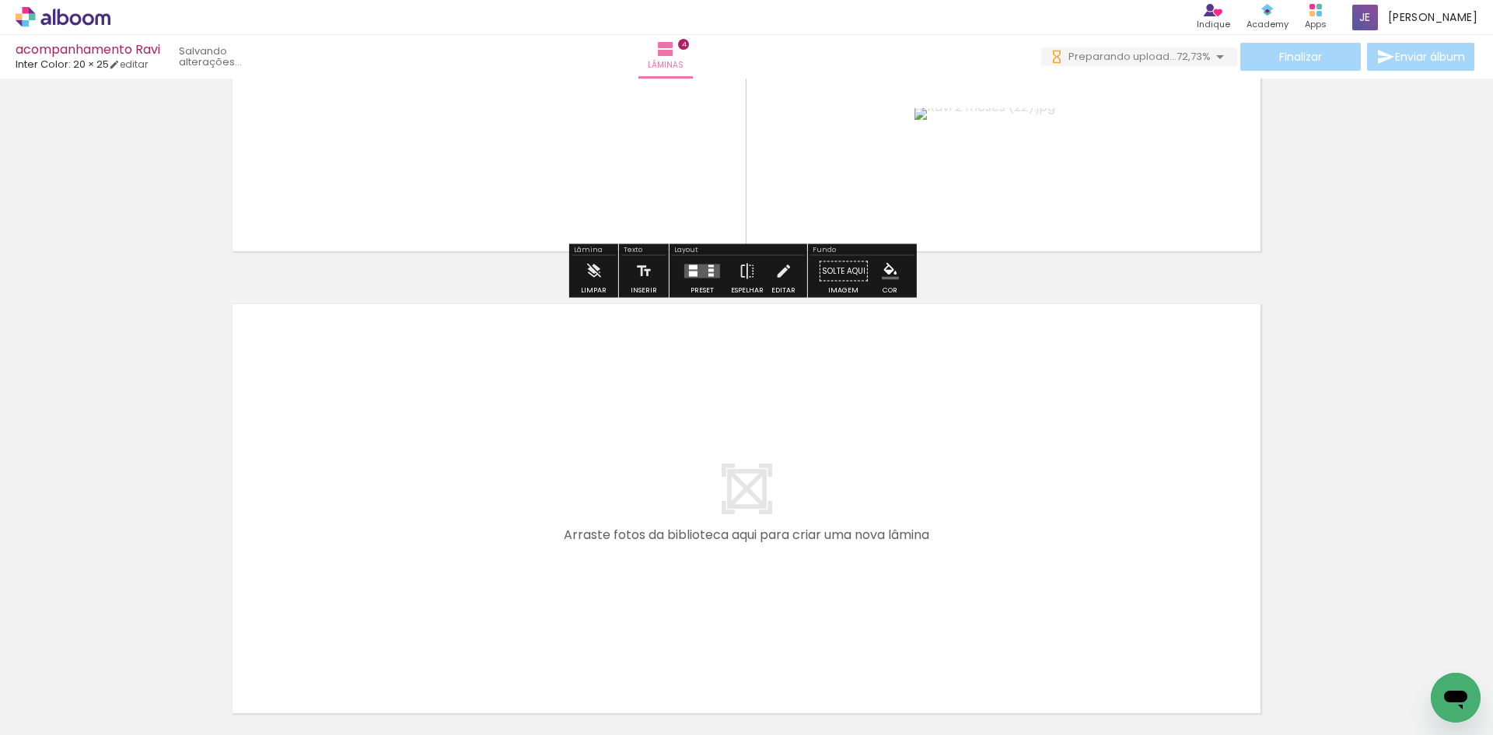
drag, startPoint x: 155, startPoint y: 676, endPoint x: 298, endPoint y: 547, distance: 192.1
click at [298, 547] on quentale-workspace at bounding box center [746, 367] width 1493 height 735
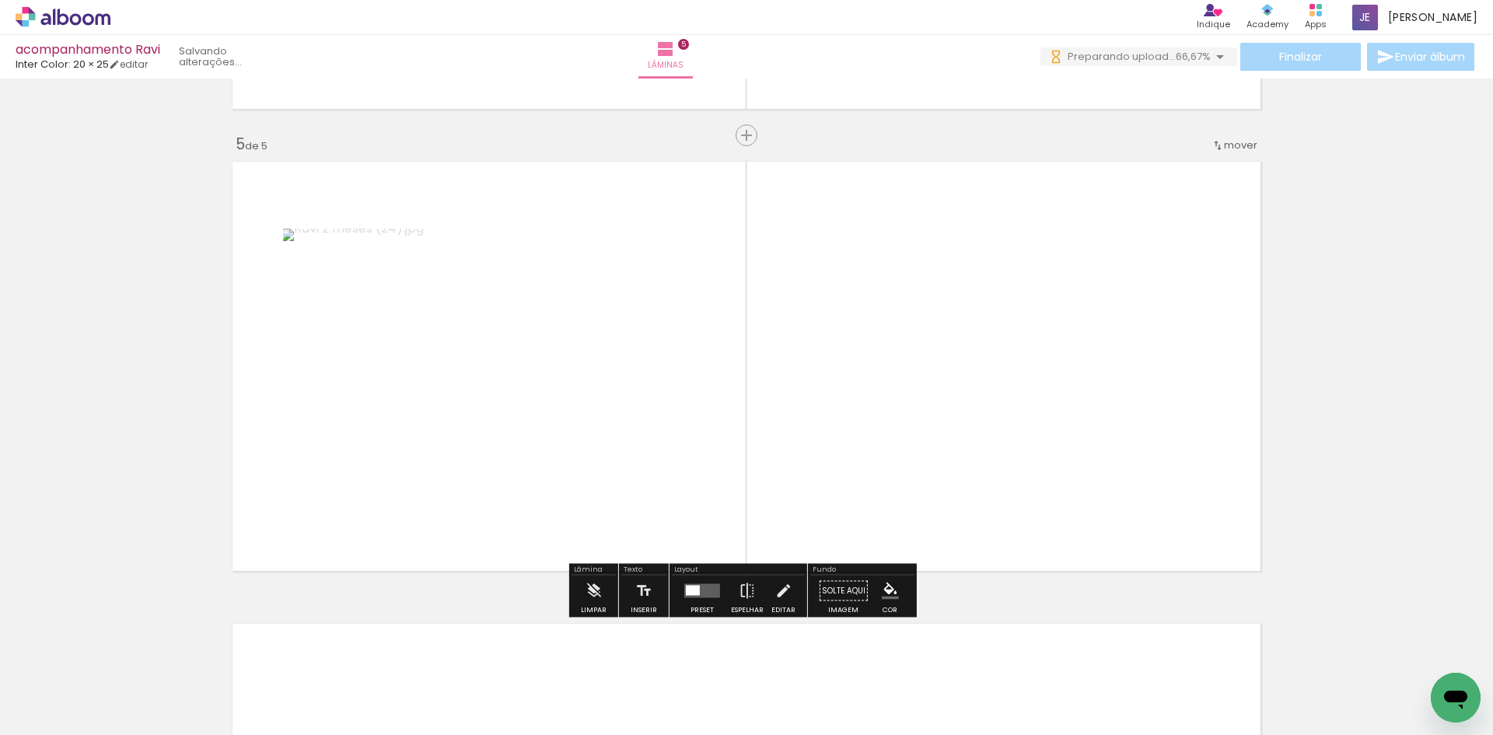
scroll to position [1824, 0]
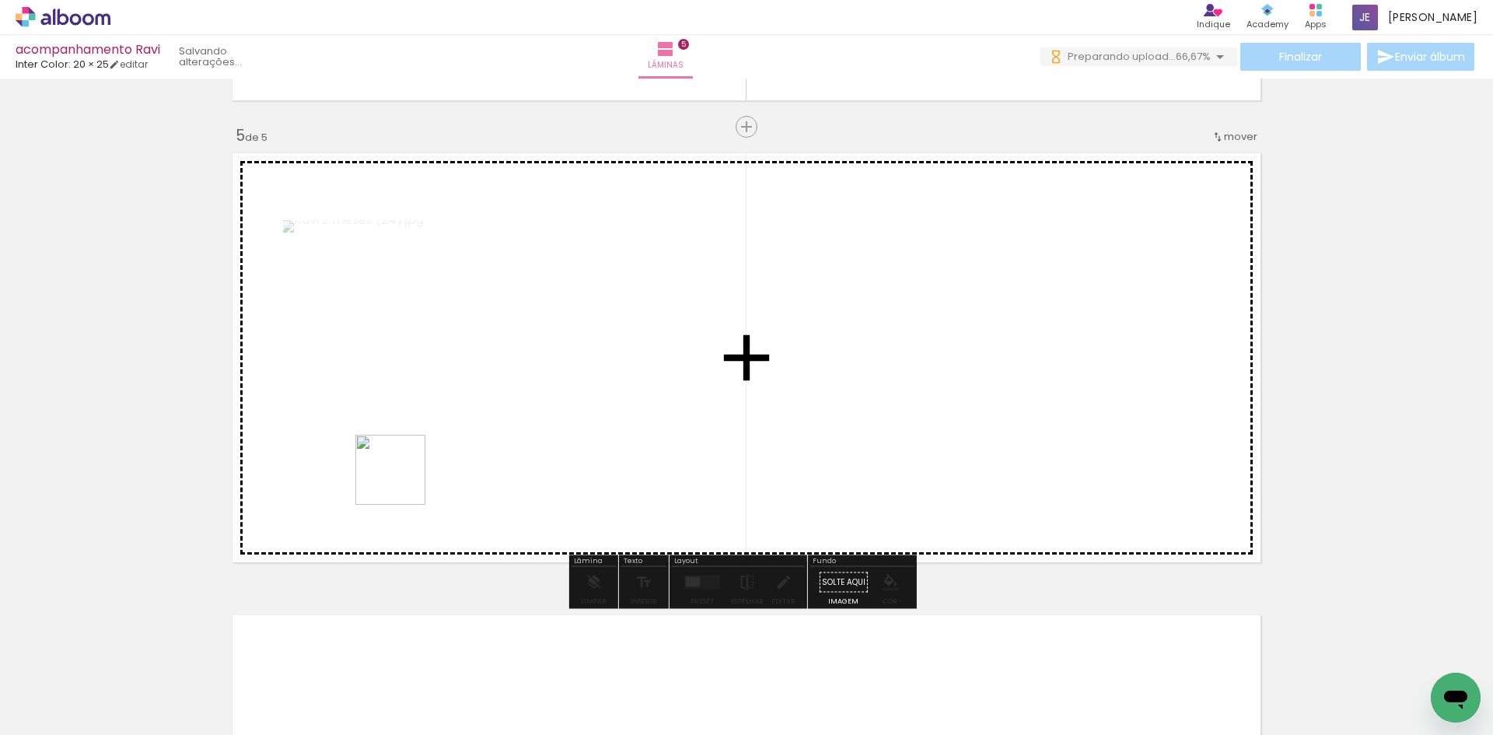
drag, startPoint x: 167, startPoint y: 673, endPoint x: 299, endPoint y: 592, distance: 154.3
click at [455, 436] on quentale-workspace at bounding box center [746, 367] width 1493 height 735
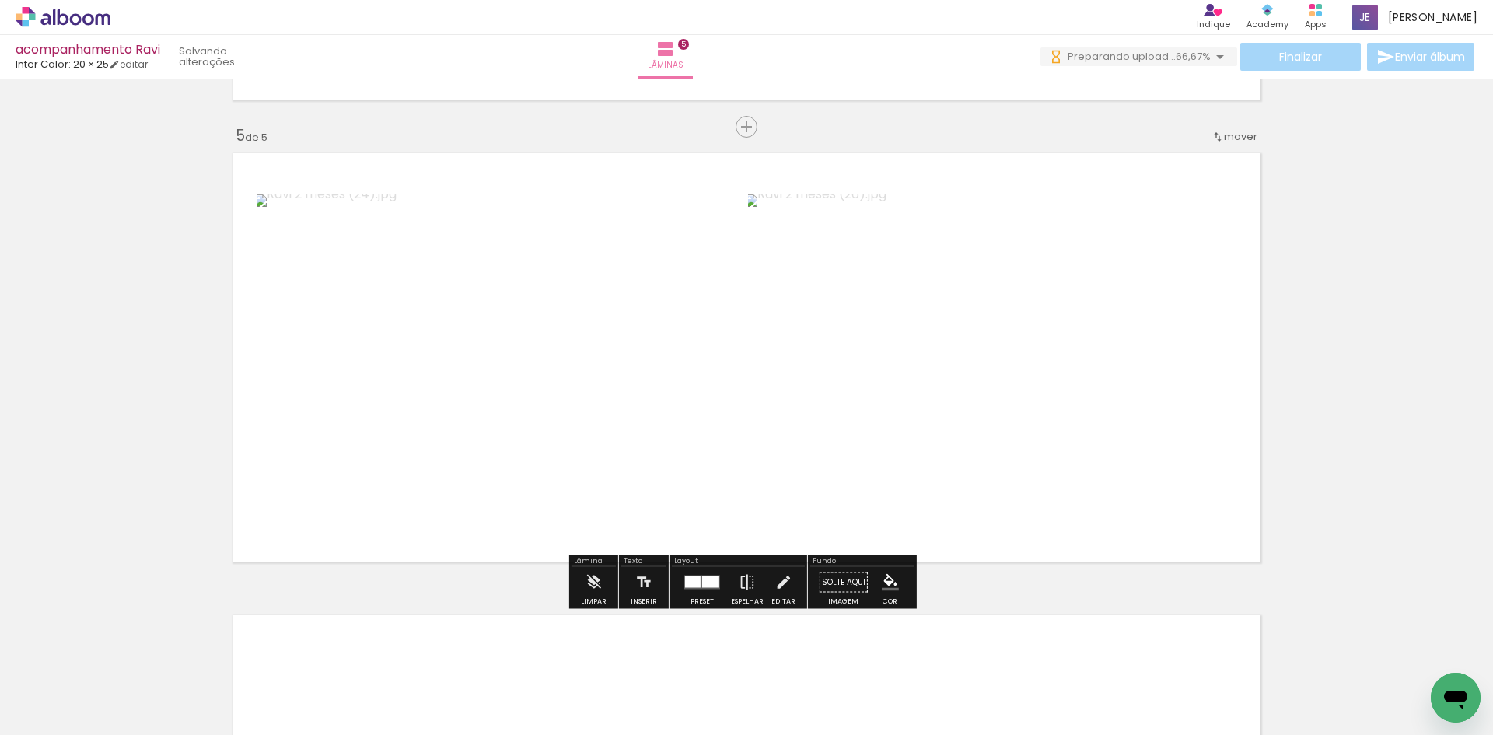
scroll to position [0, 0]
drag, startPoint x: 164, startPoint y: 687, endPoint x: 411, endPoint y: 433, distance: 354.6
click at [411, 433] on quentale-workspace at bounding box center [746, 367] width 1493 height 735
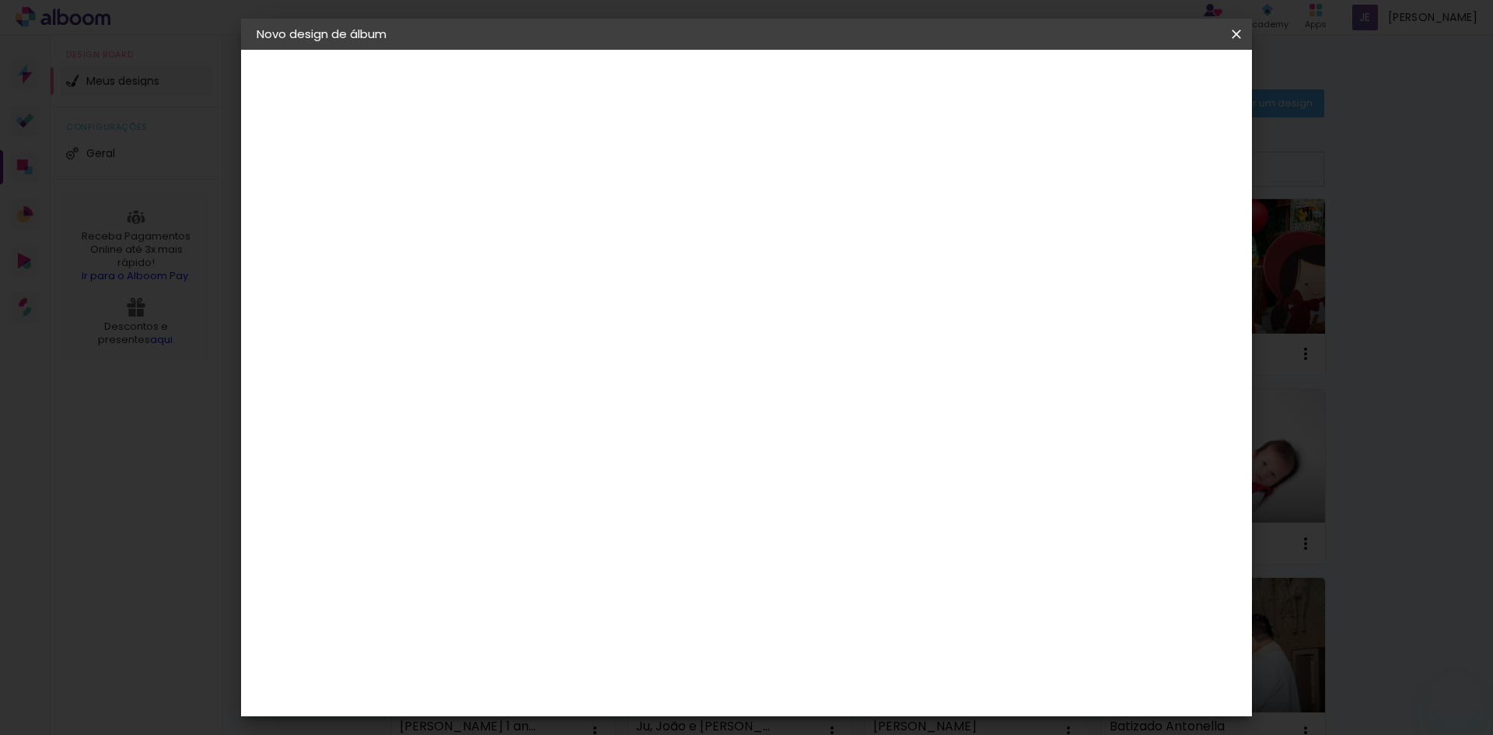
click at [0, 0] on slot "Avançar" at bounding box center [0, 0] width 0 height 0
click at [1139, 77] on span "Iniciar design" at bounding box center [1103, 82] width 71 height 11
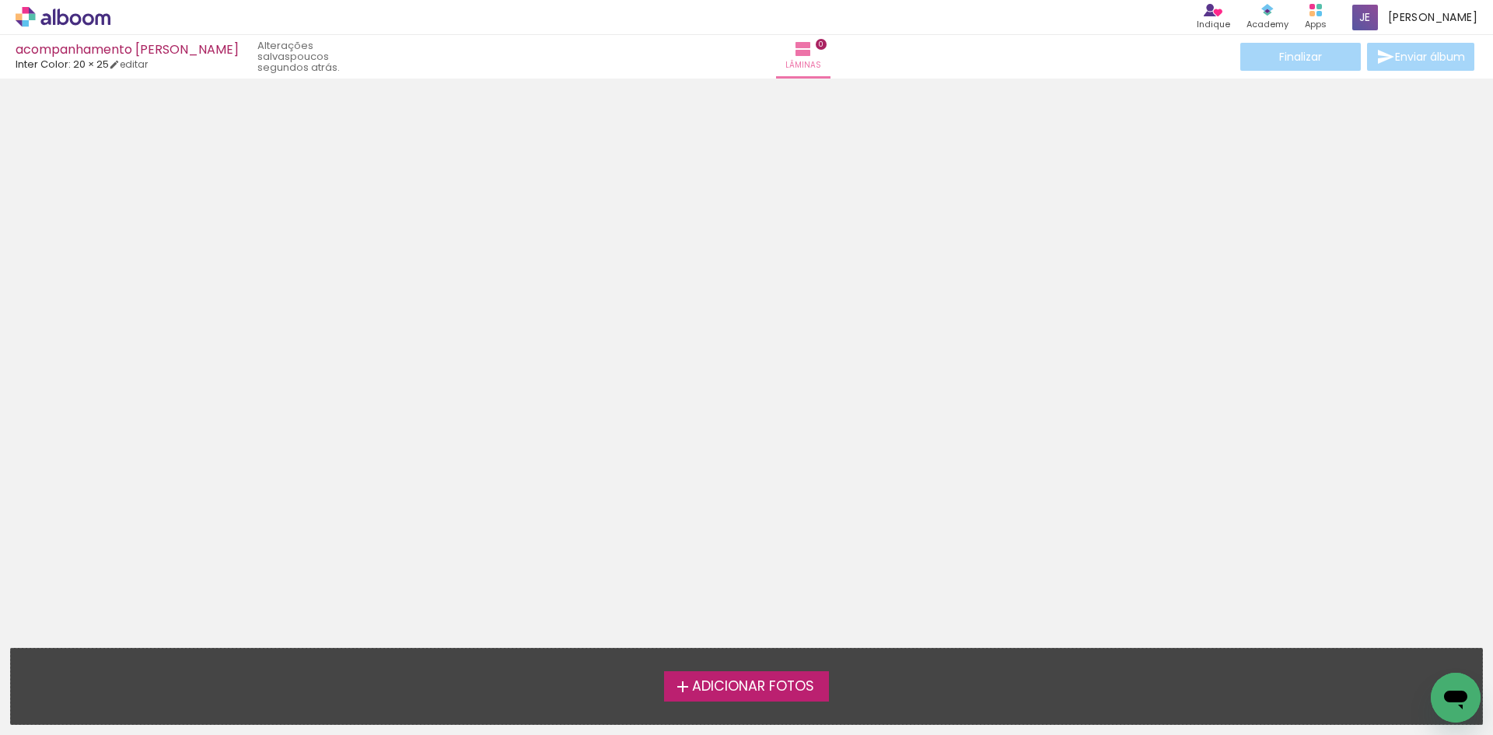
click at [775, 693] on span "Adicionar Fotos" at bounding box center [753, 686] width 122 height 14
click at [0, 0] on input "file" at bounding box center [0, 0] width 0 height 0
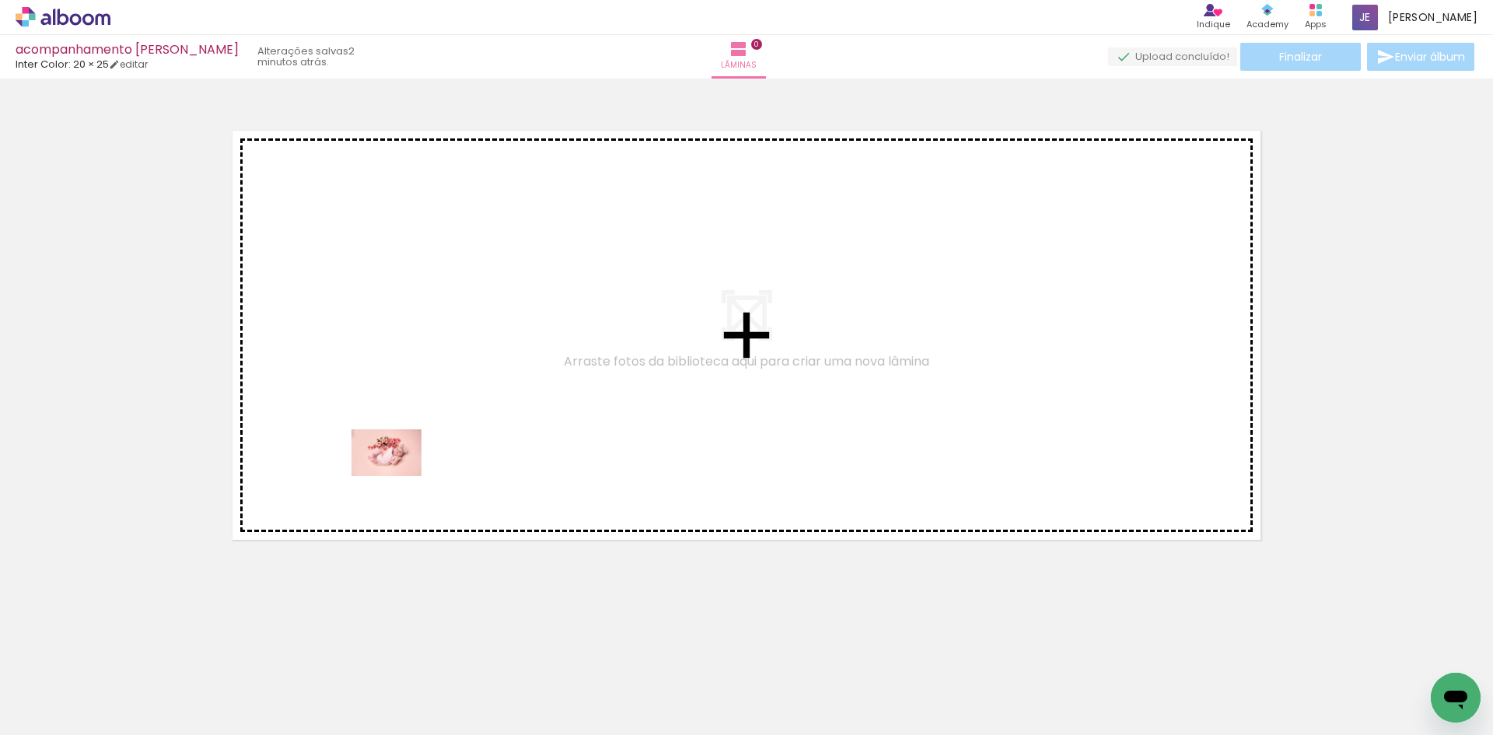
drag, startPoint x: 221, startPoint y: 637, endPoint x: 398, endPoint y: 476, distance: 239.9
click at [398, 476] on quentale-workspace at bounding box center [746, 367] width 1493 height 735
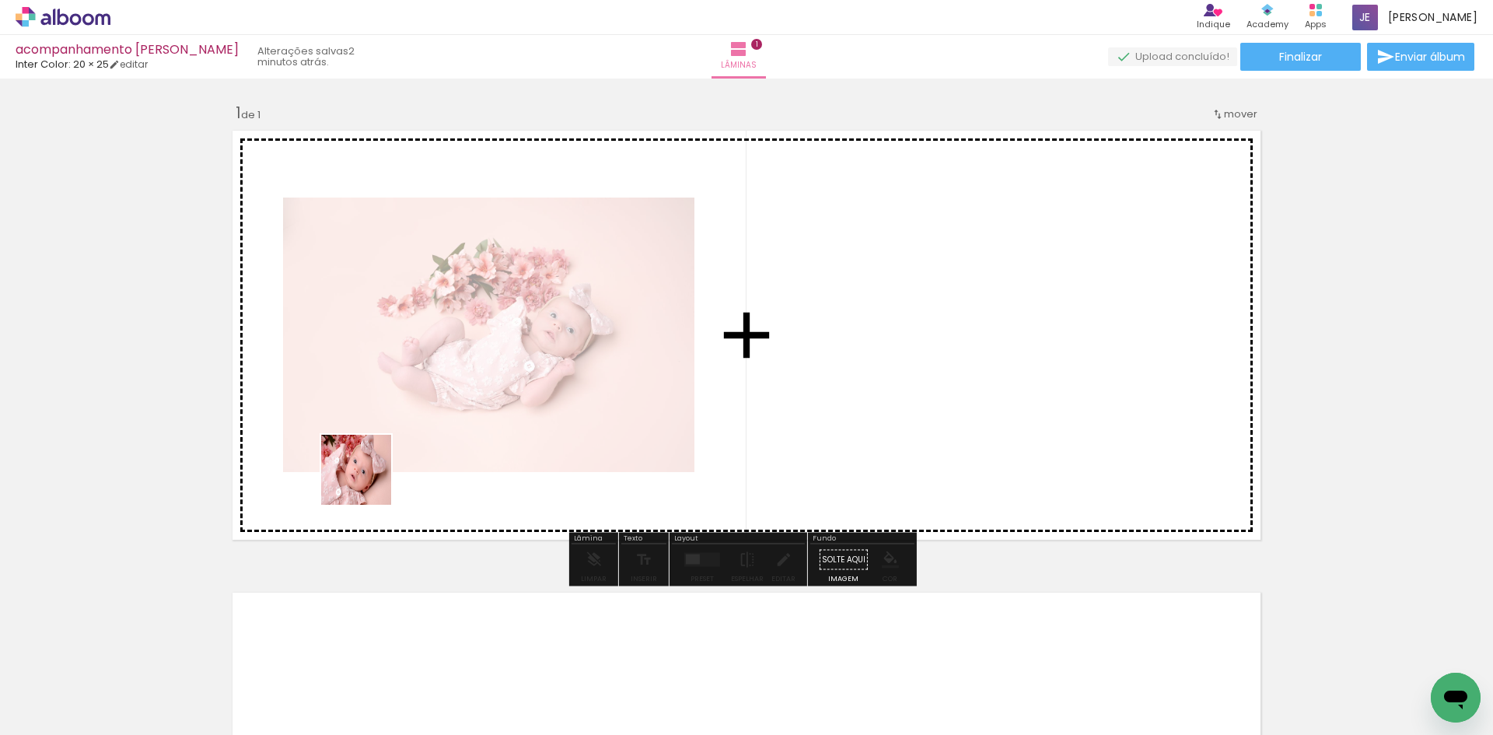
drag, startPoint x: 230, startPoint y: 689, endPoint x: 378, endPoint y: 465, distance: 268.2
click at [378, 465] on quentale-workspace at bounding box center [746, 367] width 1493 height 735
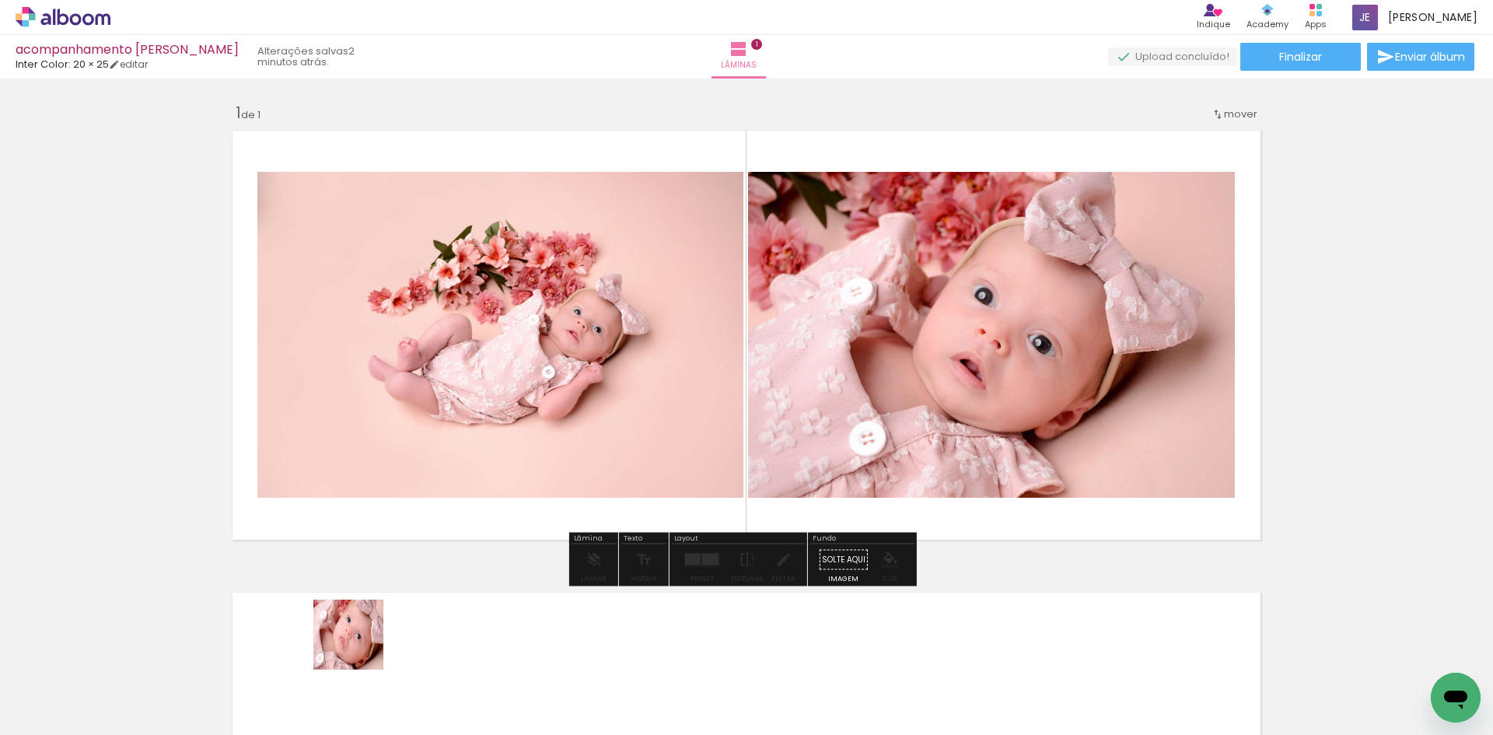
drag, startPoint x: 360, startPoint y: 646, endPoint x: 442, endPoint y: 446, distance: 215.8
click at [442, 394] on quentale-workspace at bounding box center [746, 367] width 1493 height 735
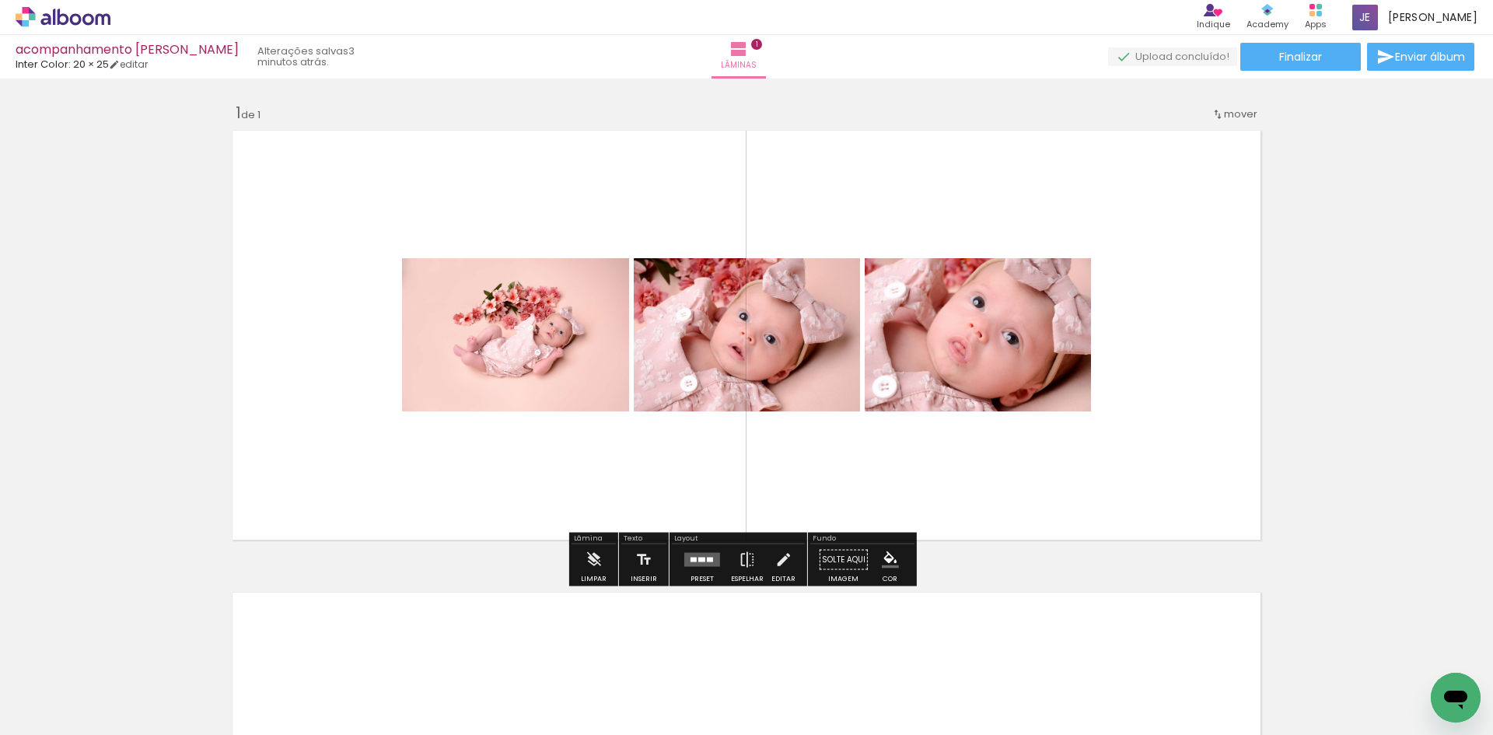
drag, startPoint x: 414, startPoint y: 671, endPoint x: 516, endPoint y: 692, distance: 104.0
click at [463, 456] on quentale-workspace at bounding box center [746, 367] width 1493 height 735
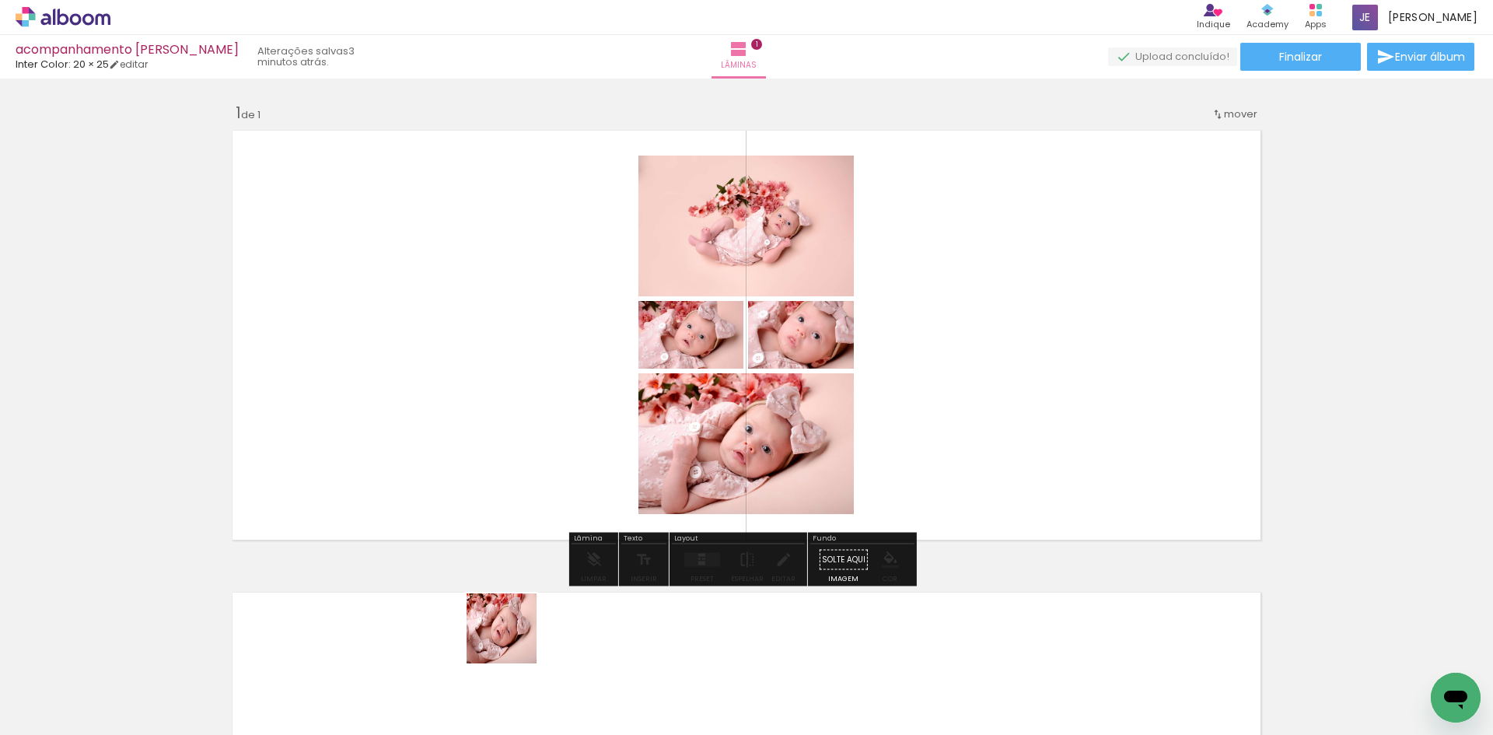
drag, startPoint x: 512, startPoint y: 688, endPoint x: 514, endPoint y: 459, distance: 229.3
click at [514, 459] on quentale-workspace at bounding box center [746, 367] width 1493 height 735
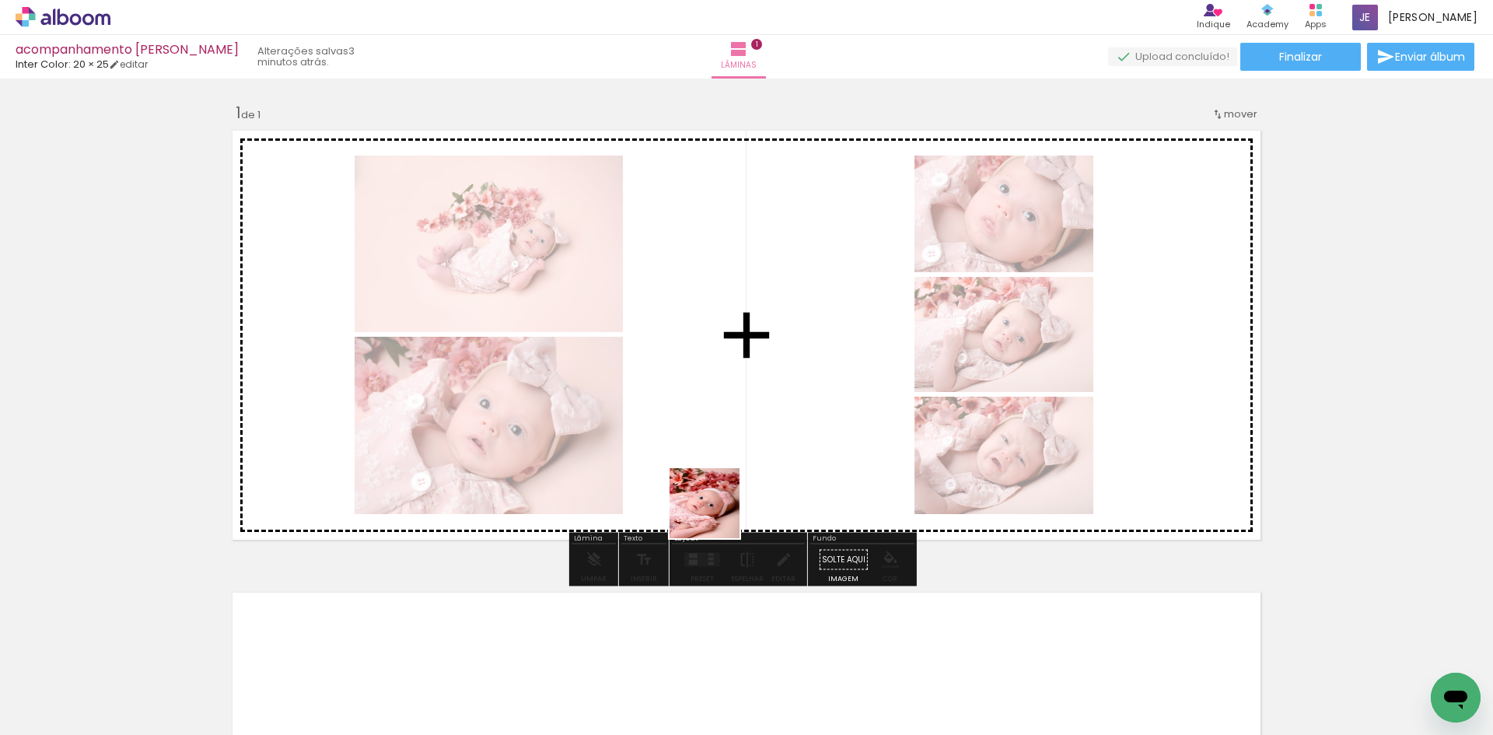
drag, startPoint x: 600, startPoint y: 700, endPoint x: 733, endPoint y: 445, distance: 287.5
click at [733, 447] on quentale-workspace at bounding box center [746, 367] width 1493 height 735
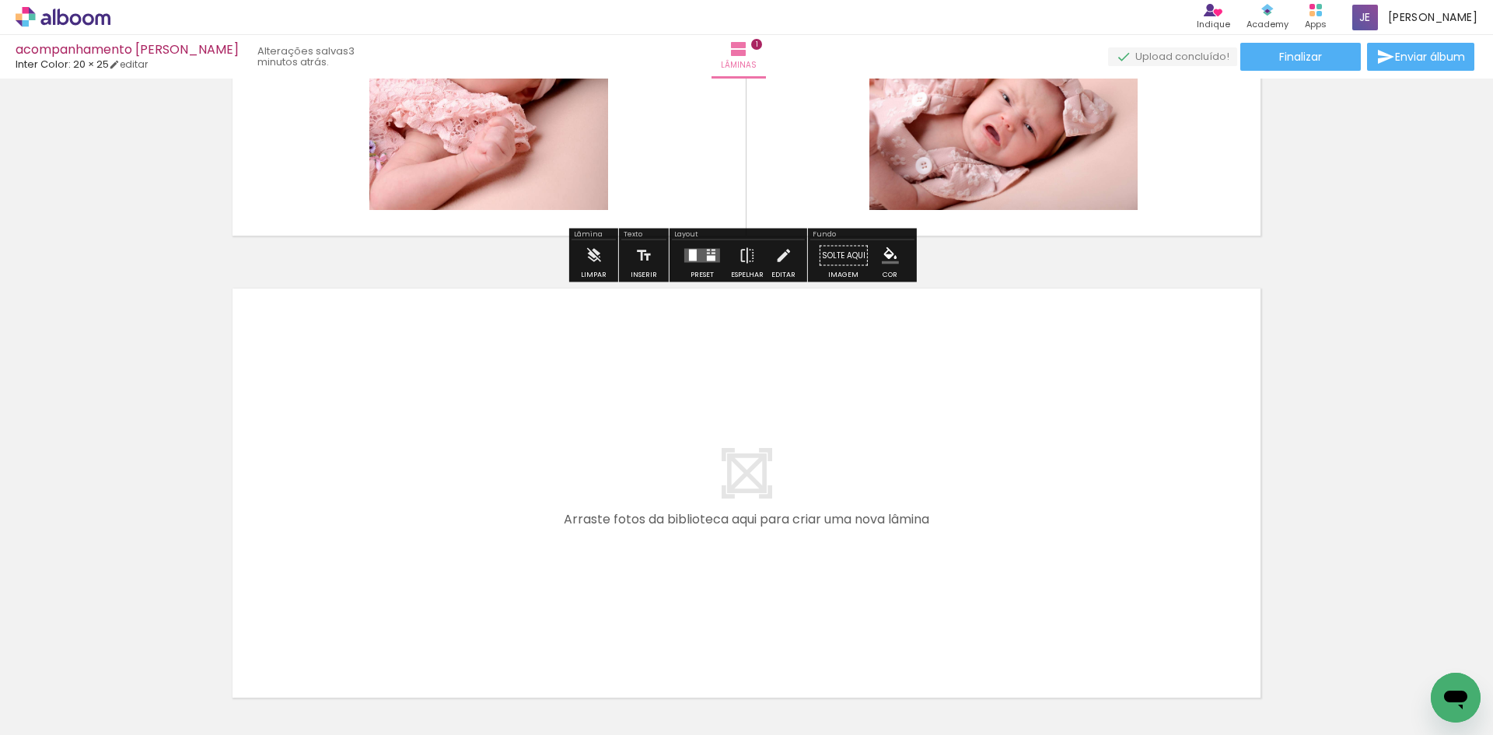
scroll to position [311, 0]
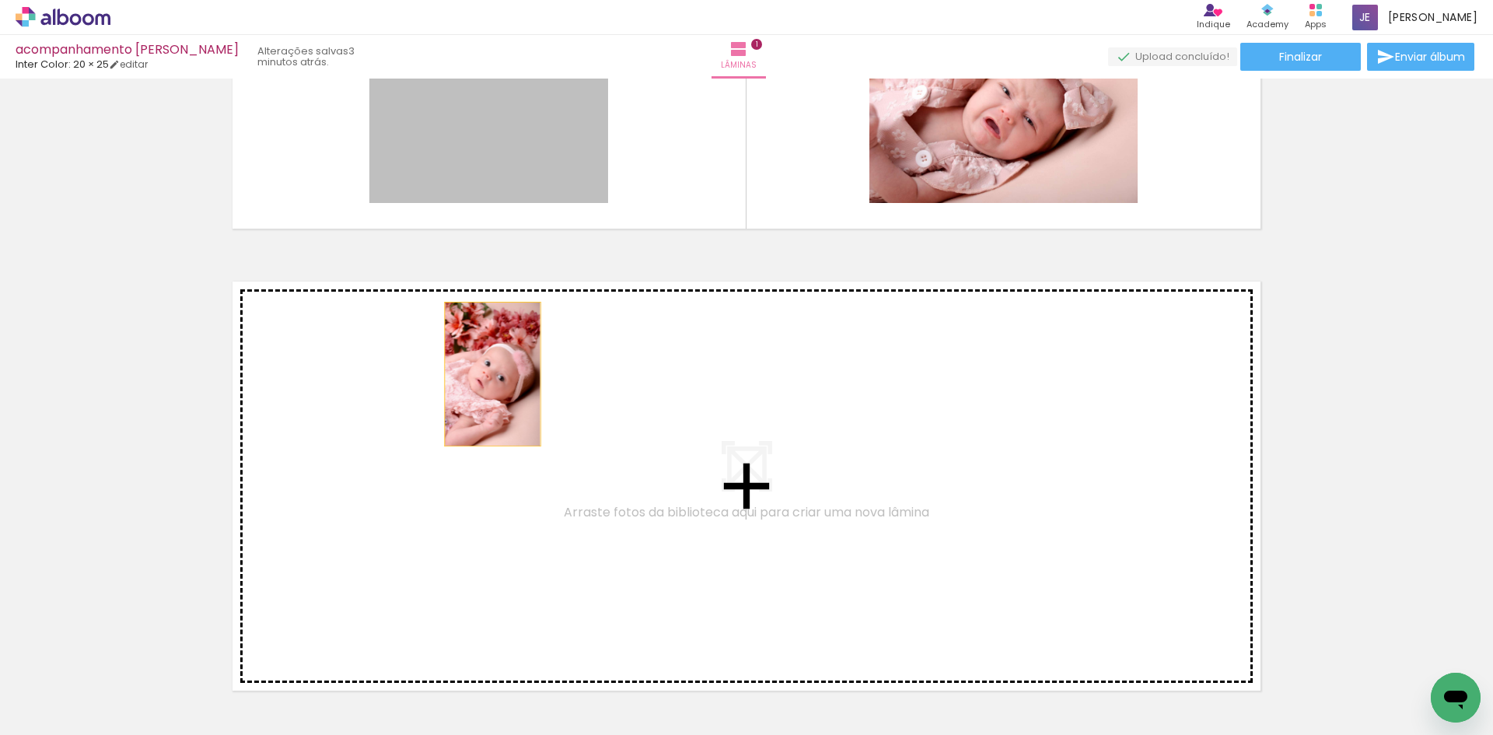
drag, startPoint x: 477, startPoint y: 152, endPoint x: 484, endPoint y: 425, distance: 273.7
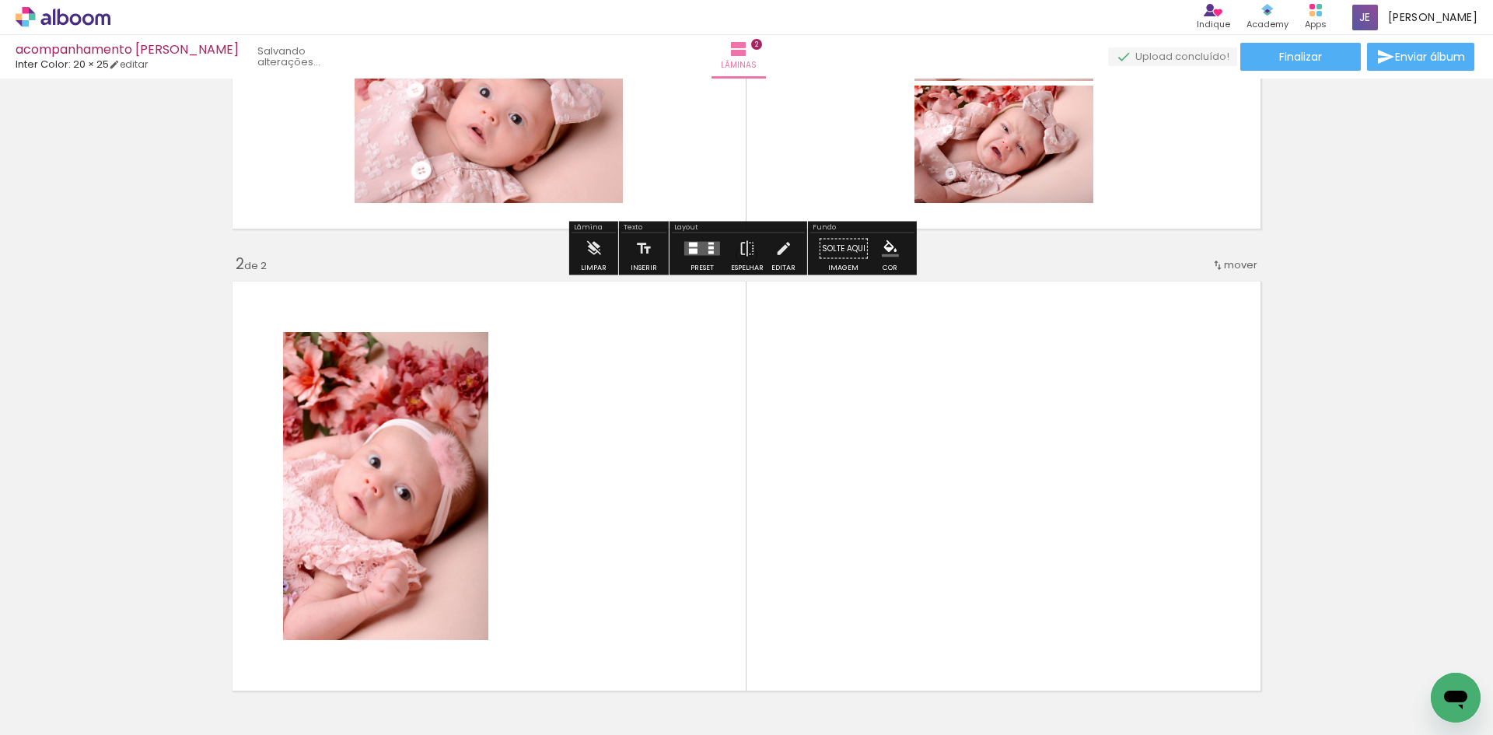
scroll to position [439, 0]
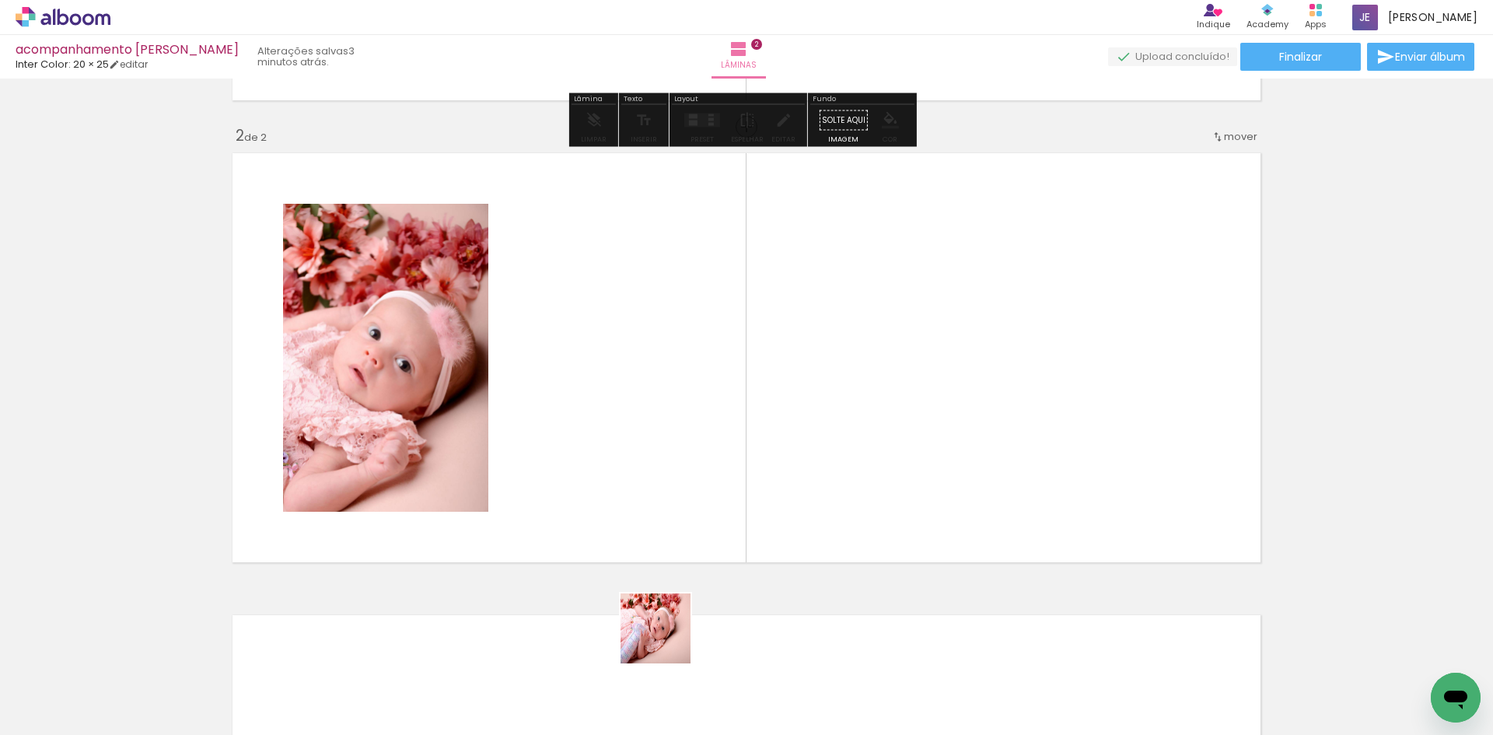
drag, startPoint x: 665, startPoint y: 679, endPoint x: 658, endPoint y: 406, distance: 272.9
click at [658, 406] on quentale-workspace at bounding box center [746, 367] width 1493 height 735
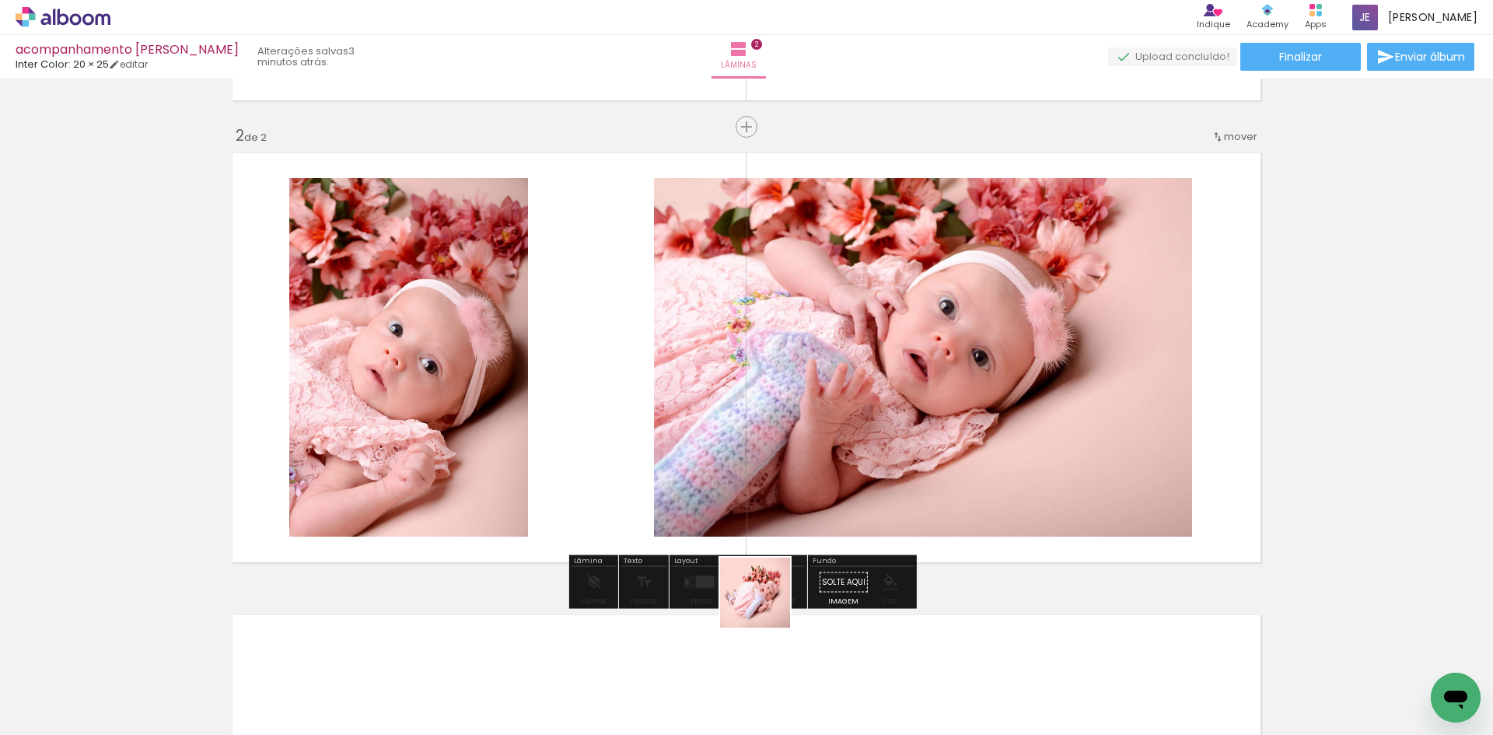
drag, startPoint x: 766, startPoint y: 604, endPoint x: 788, endPoint y: 570, distance: 40.5
click at [742, 421] on quentale-workspace at bounding box center [746, 367] width 1493 height 735
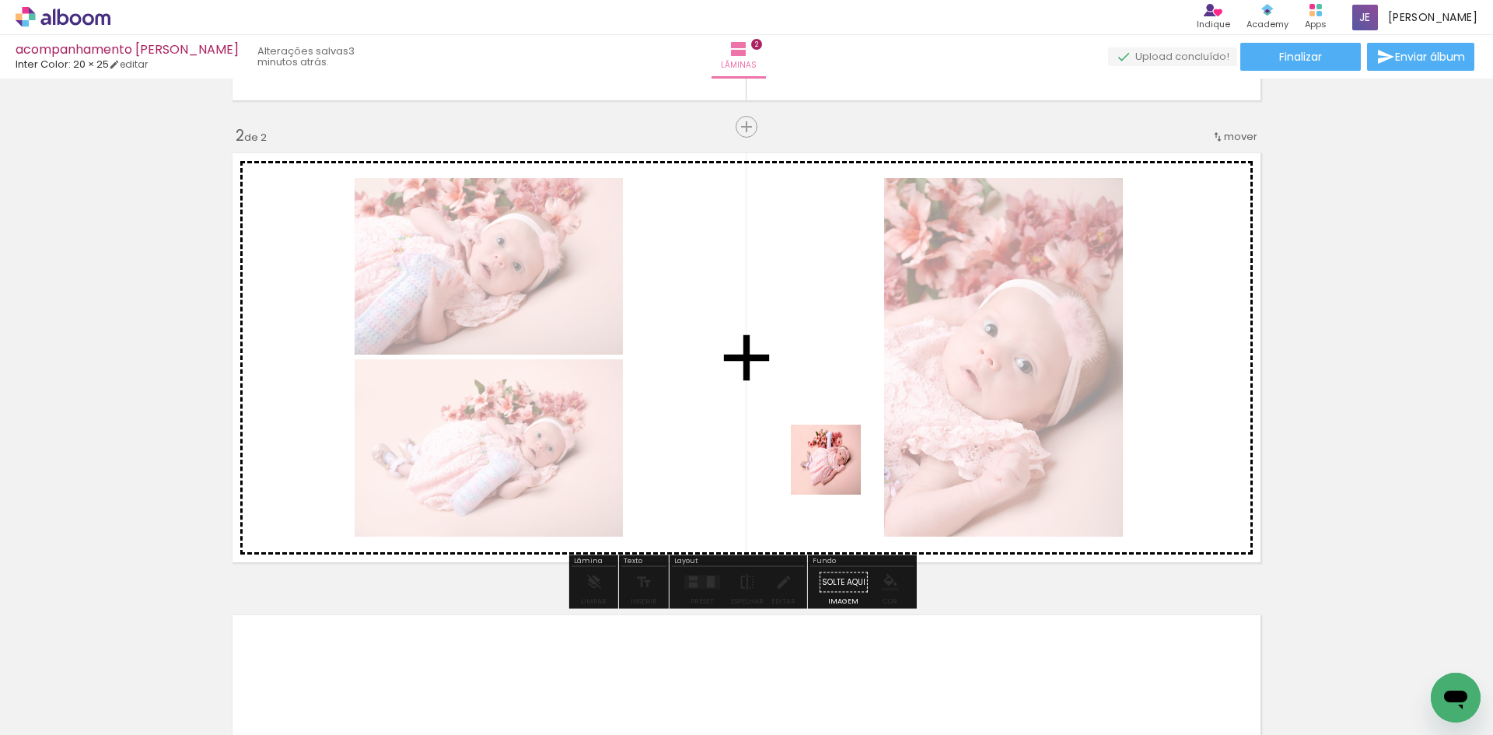
drag, startPoint x: 848, startPoint y: 655, endPoint x: 987, endPoint y: 679, distance: 141.1
click at [837, 470] on quentale-workspace at bounding box center [746, 367] width 1493 height 735
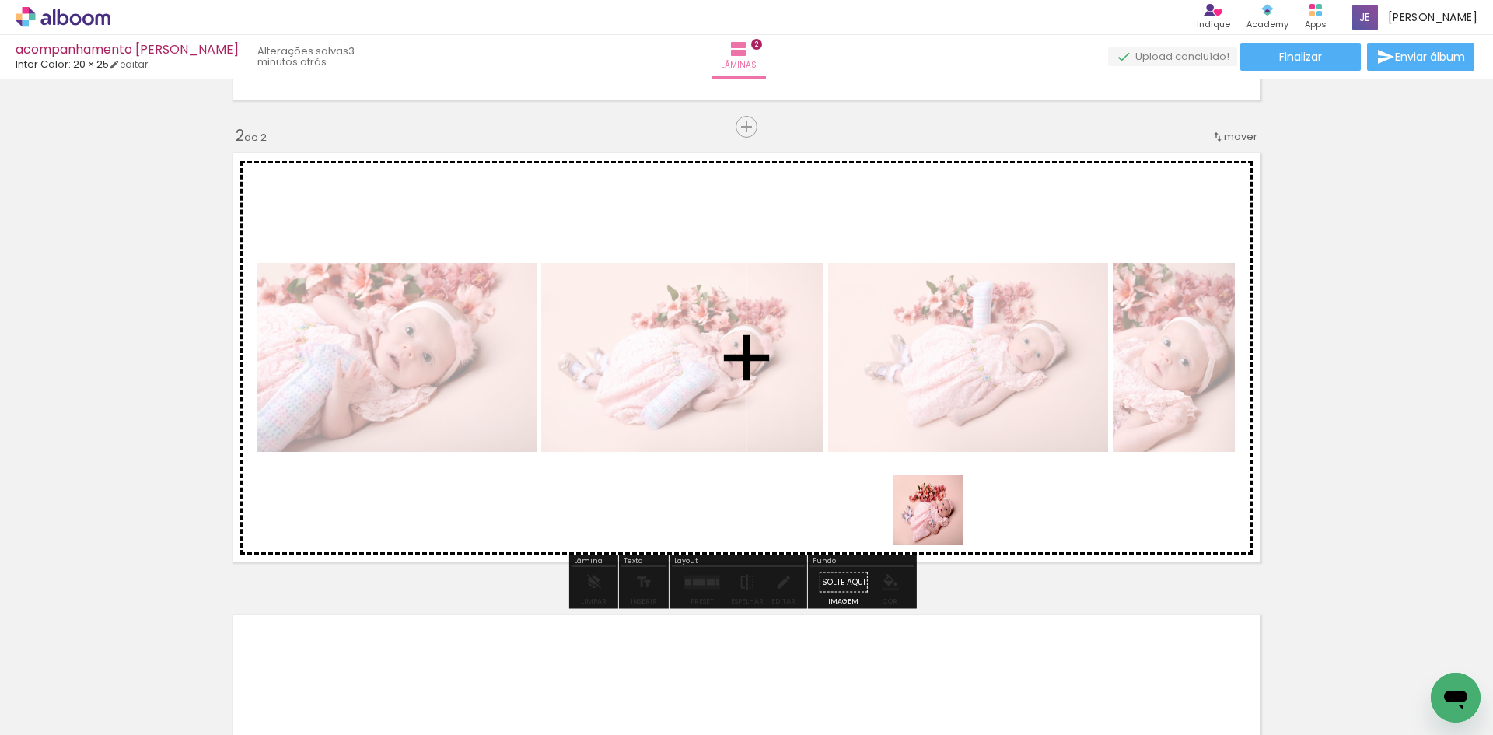
drag, startPoint x: 947, startPoint y: 663, endPoint x: 1041, endPoint y: 665, distance: 94.1
click at [938, 448] on quentale-workspace at bounding box center [746, 367] width 1493 height 735
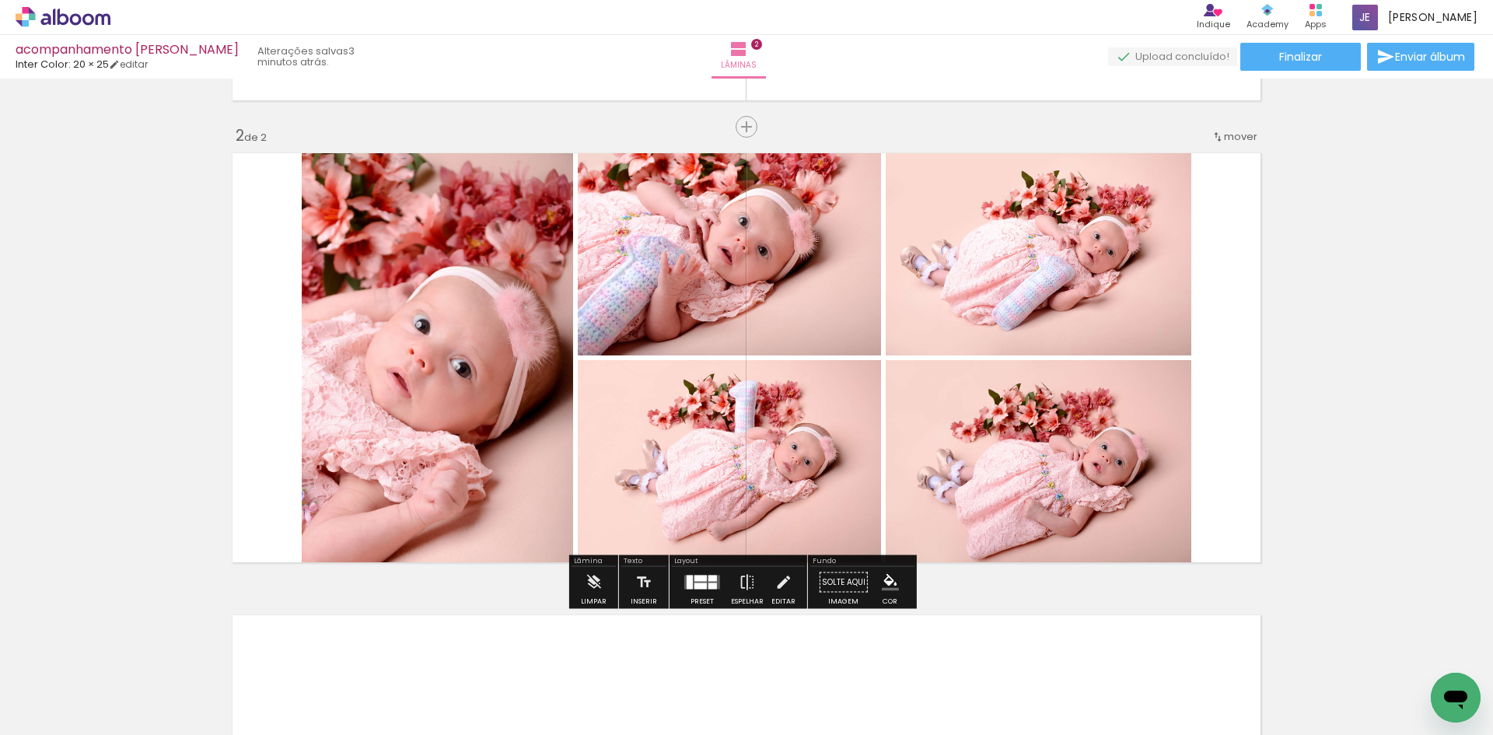
drag, startPoint x: 1019, startPoint y: 686, endPoint x: 1063, endPoint y: 606, distance: 92.2
click at [986, 431] on quentale-workspace at bounding box center [746, 367] width 1493 height 735
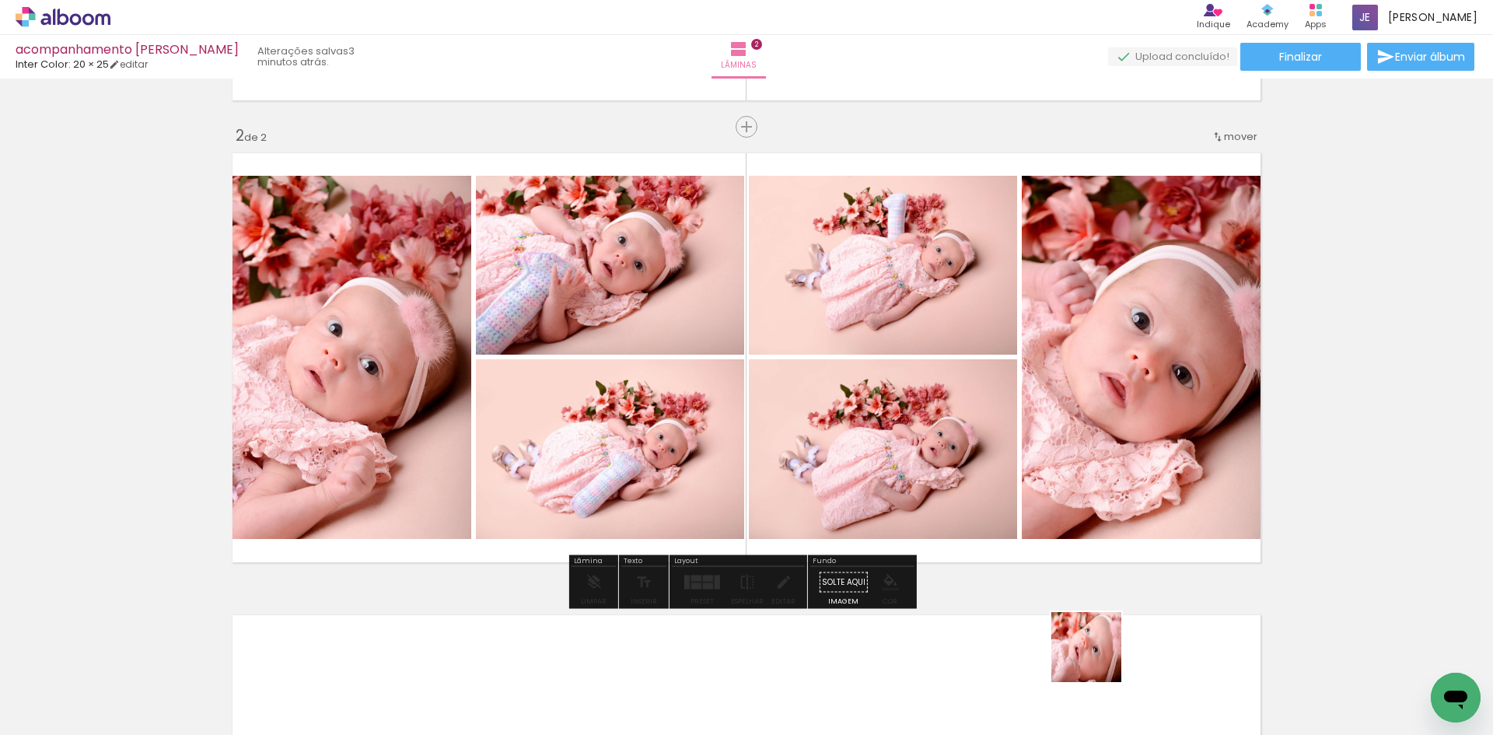
drag, startPoint x: 1098, startPoint y: 658, endPoint x: 1014, endPoint y: 396, distance: 275.6
click at [1014, 396] on quentale-workspace at bounding box center [746, 367] width 1493 height 735
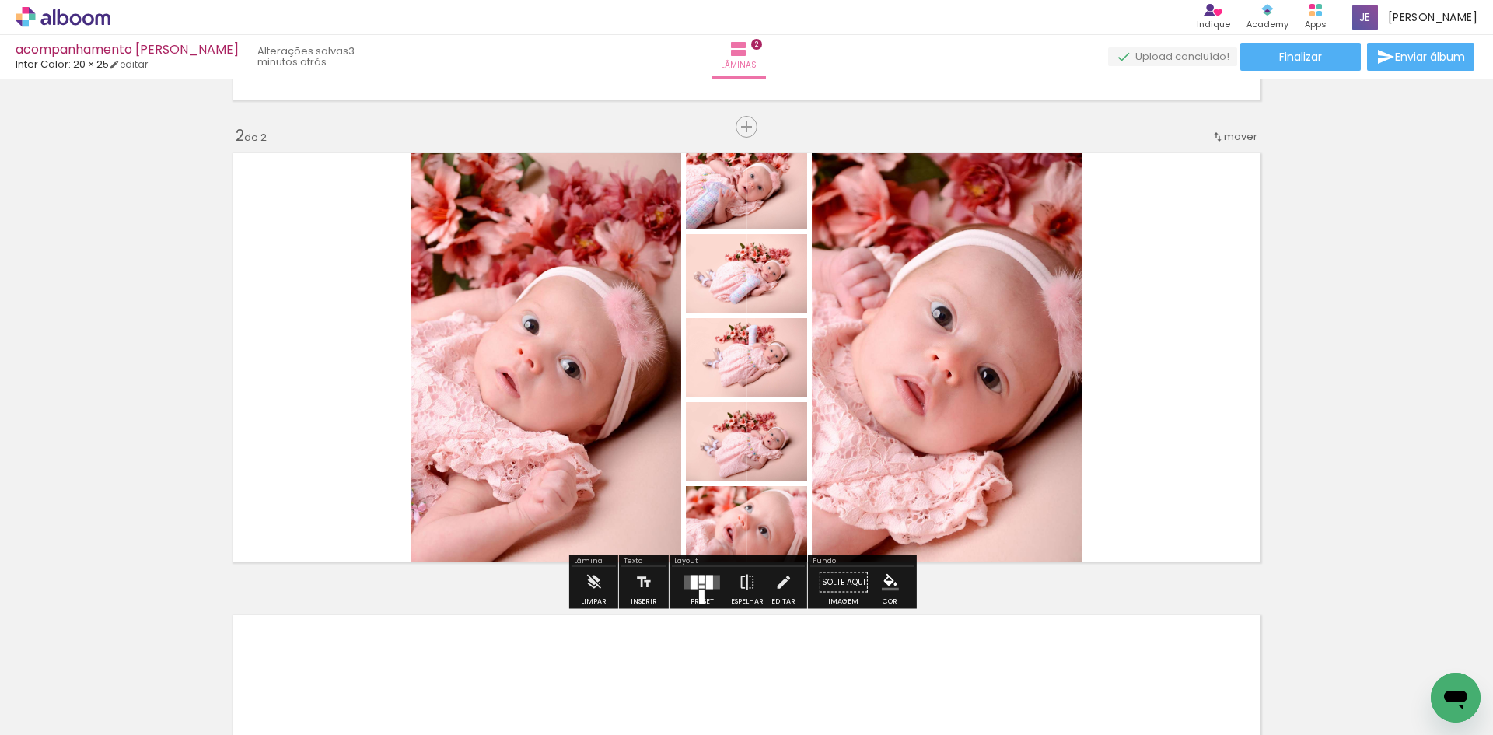
click at [1235, 136] on span "mover" at bounding box center [1240, 136] width 33 height 15
click at [1189, 133] on span "antes da" at bounding box center [1170, 134] width 45 height 26
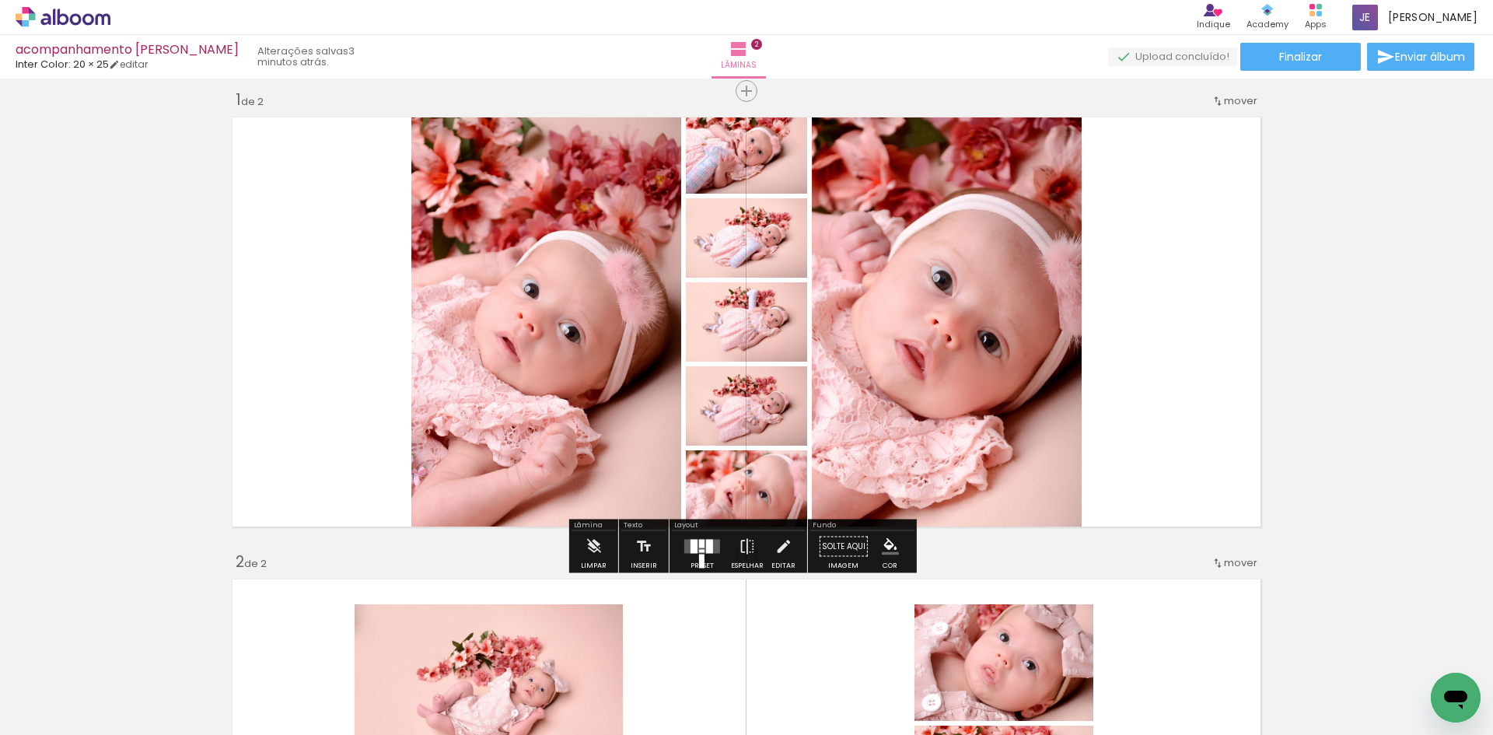
scroll to position [0, 0]
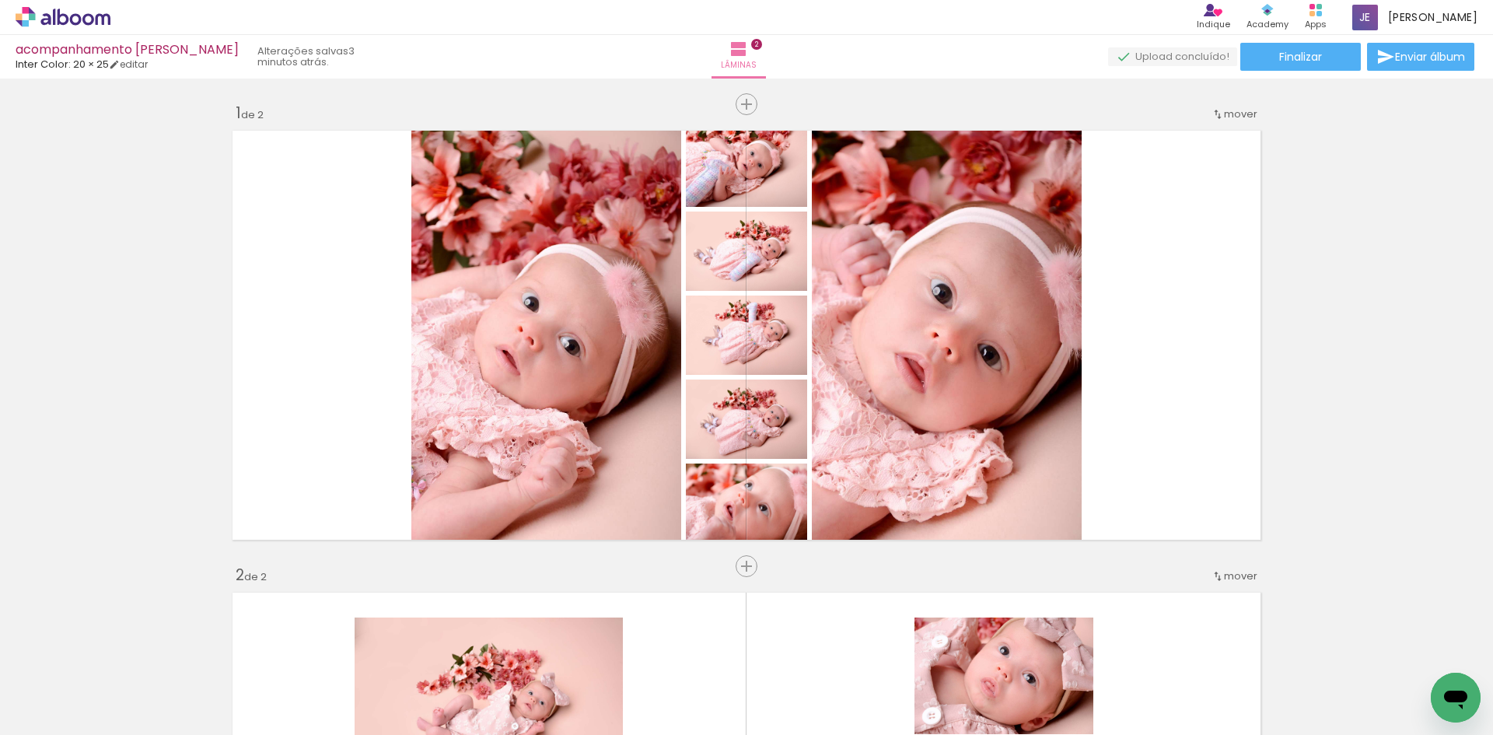
click at [43, 684] on input "Todas as fotos" at bounding box center [43, 687] width 59 height 13
click at [0, 0] on slot "Não utilizadas" at bounding box center [0, 0] width 0 height 0
type input "Não utilizadas"
click at [52, 716] on span "Adicionar Fotos" at bounding box center [55, 713] width 47 height 17
click at [0, 0] on input "file" at bounding box center [0, 0] width 0 height 0
